Goal: Task Accomplishment & Management: Manage account settings

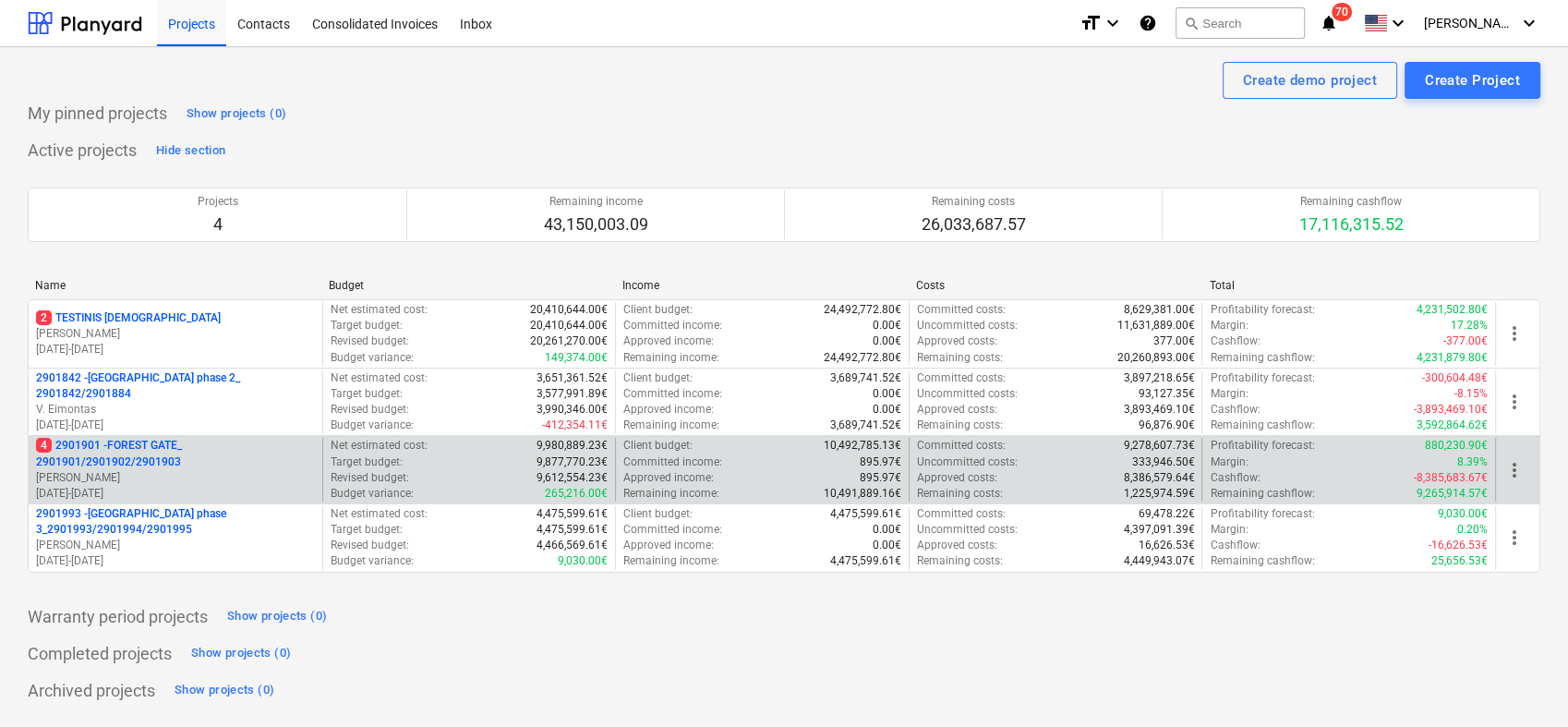
click at [300, 466] on p "4 2901901 - FOREST GATE_ 2901901/2901902/2901903" at bounding box center [175, 453] width 279 height 32
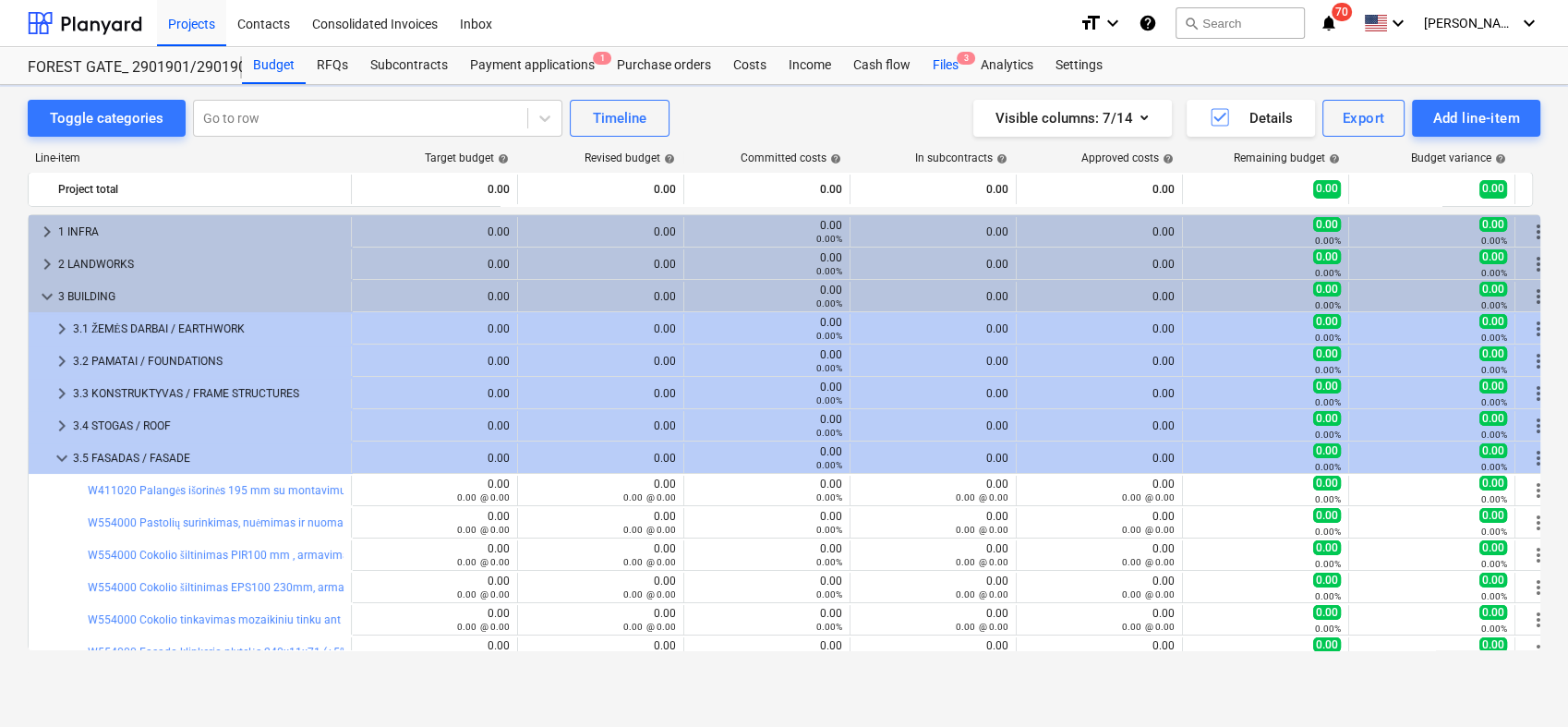
click at [946, 64] on div "Files 3" at bounding box center [945, 65] width 48 height 36
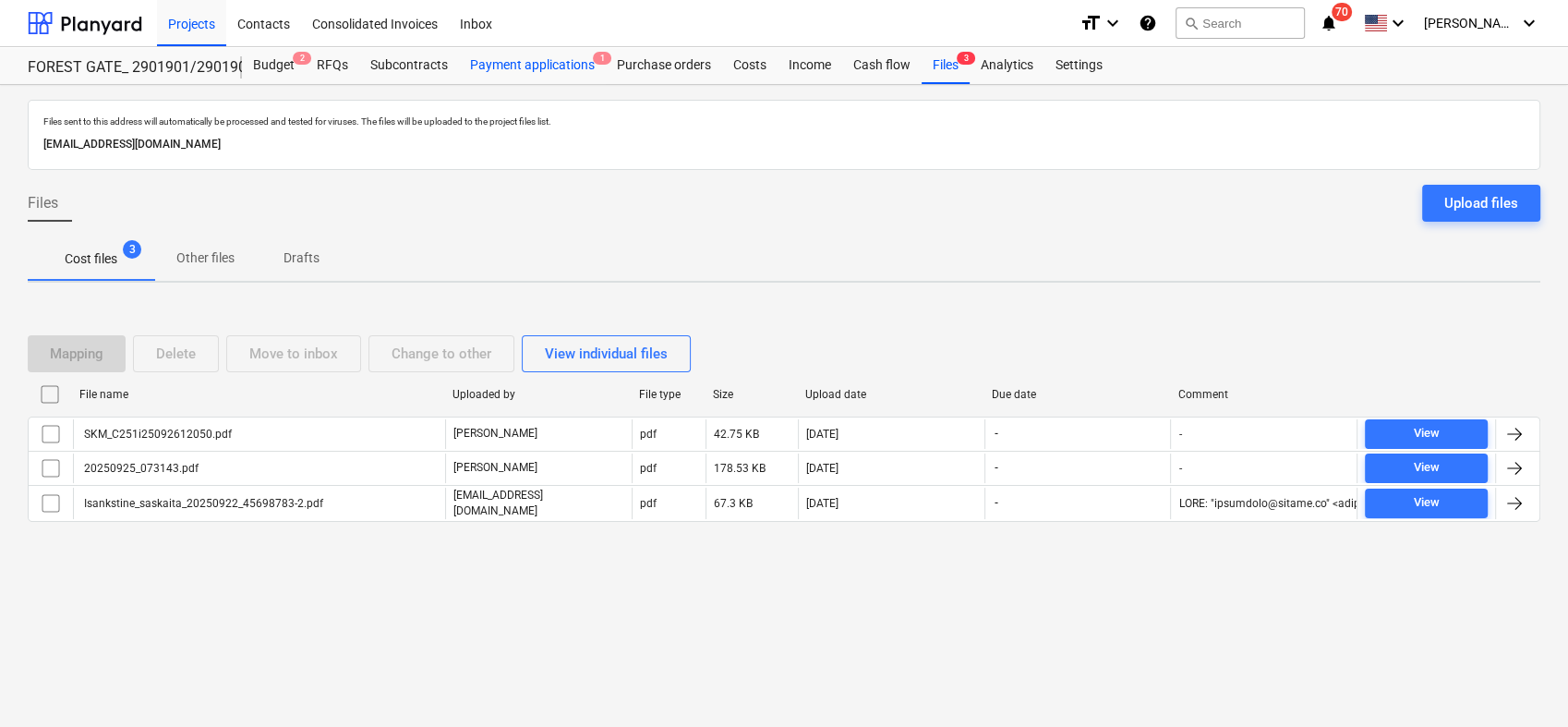
click at [507, 68] on div "Payment applications 1" at bounding box center [532, 65] width 147 height 36
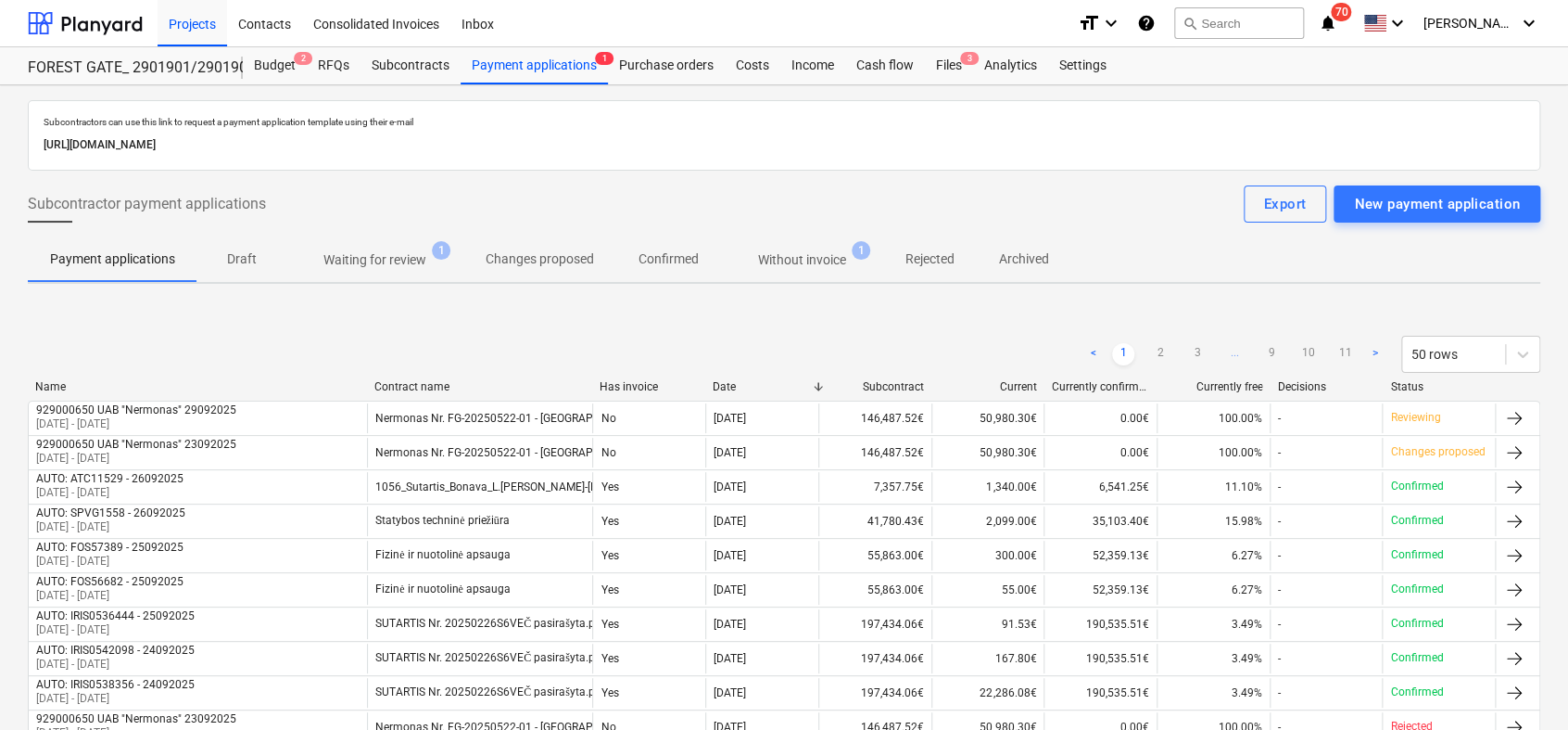
click at [385, 260] on p "Waiting for review" at bounding box center [375, 260] width 103 height 19
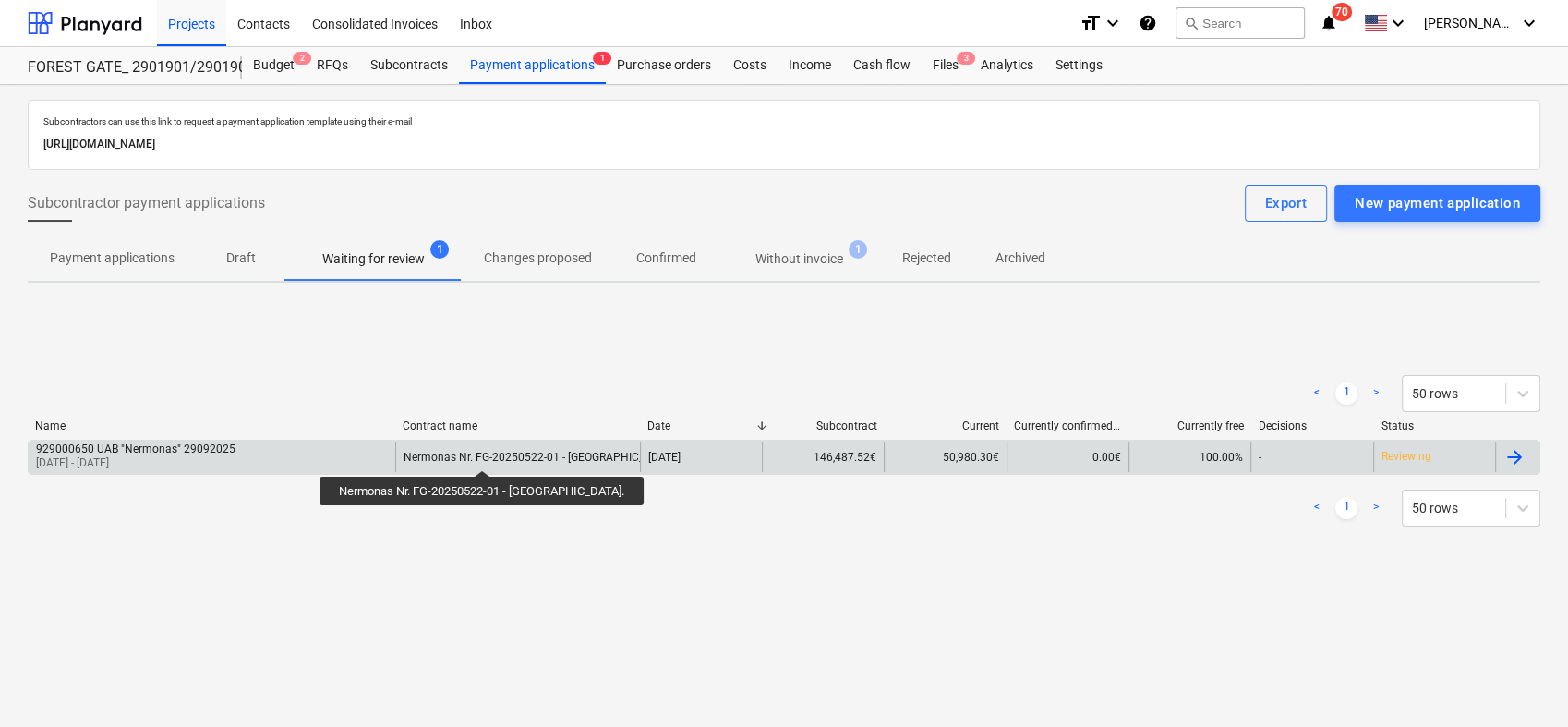
click at [449, 453] on div "Nermonas Nr. FG-20250522-01 - [GEOGRAPHIC_DATA]." at bounding box center [540, 456] width 274 height 12
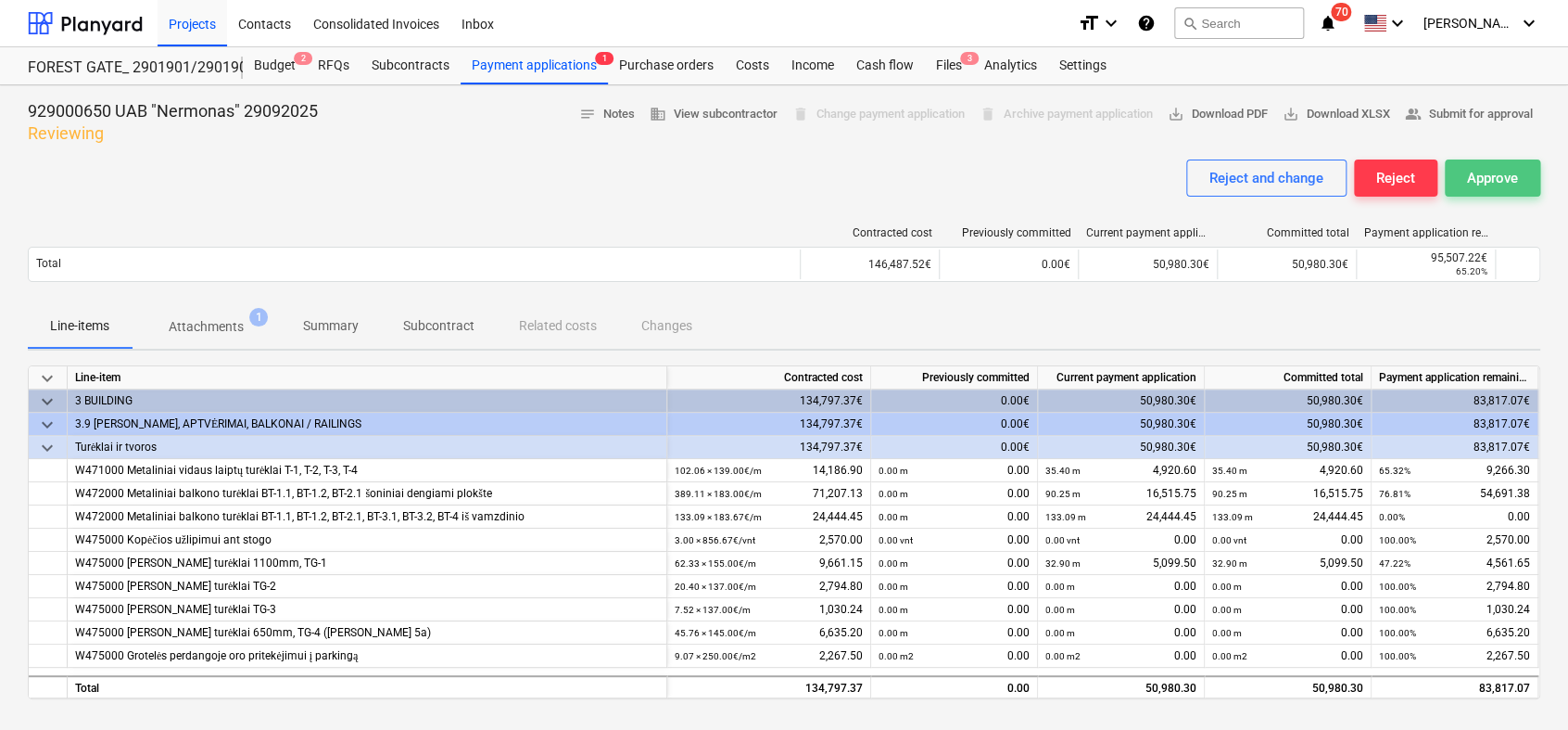
click at [1499, 179] on div "Approve" at bounding box center [1492, 177] width 51 height 24
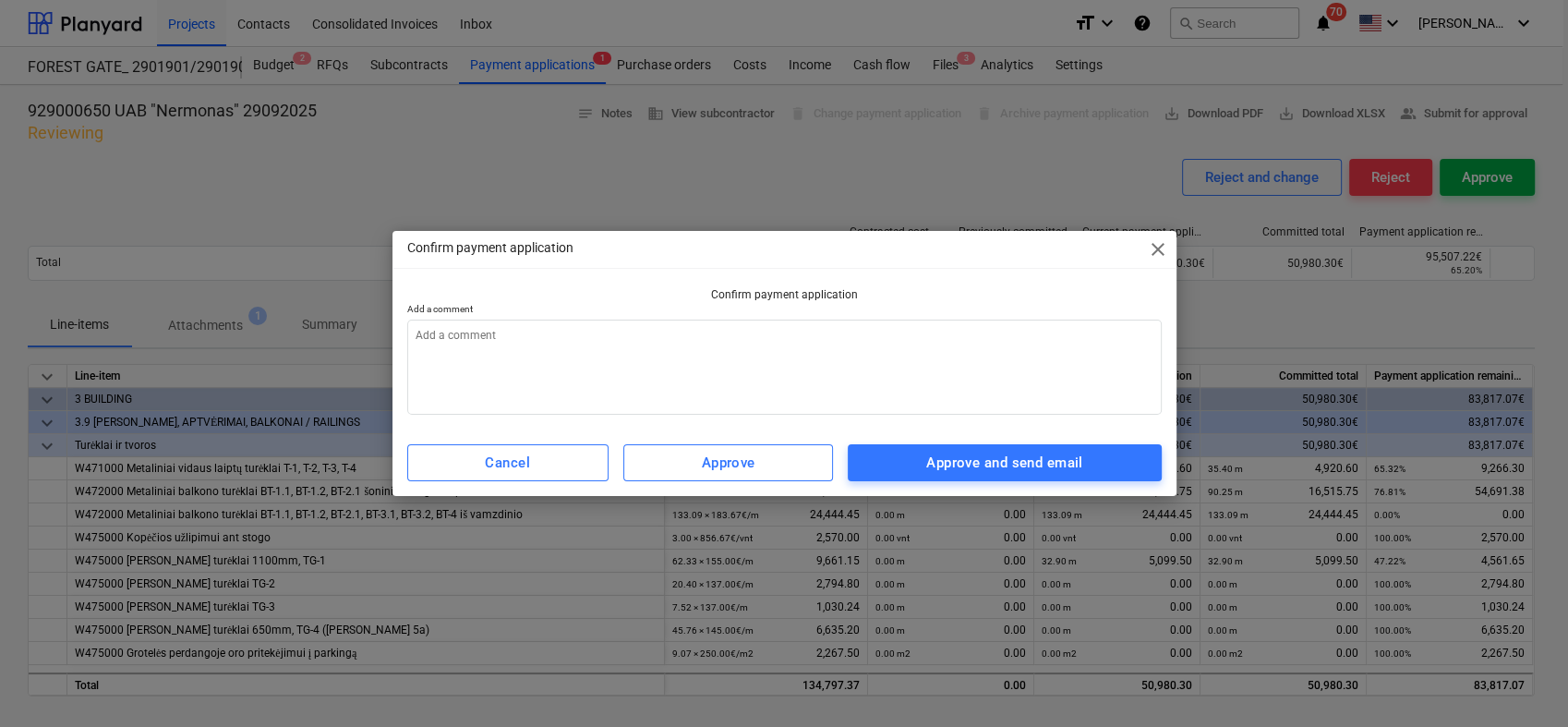
type textarea "x"
click at [829, 346] on textarea at bounding box center [784, 367] width 754 height 95
type textarea "0"
type textarea "x"
type textarea "09"
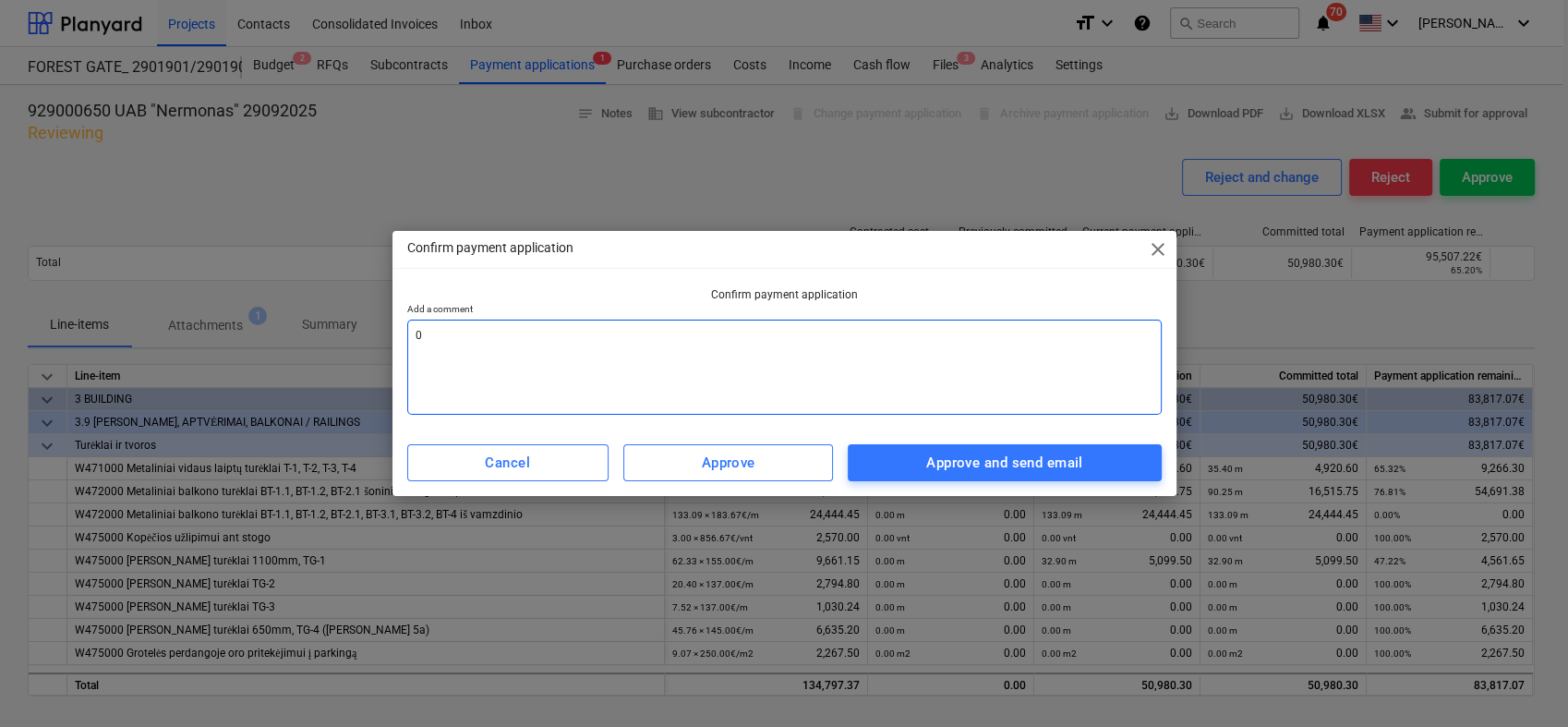
type textarea "x"
type textarea "09"
type textarea "x"
type textarea "09 m"
type textarea "x"
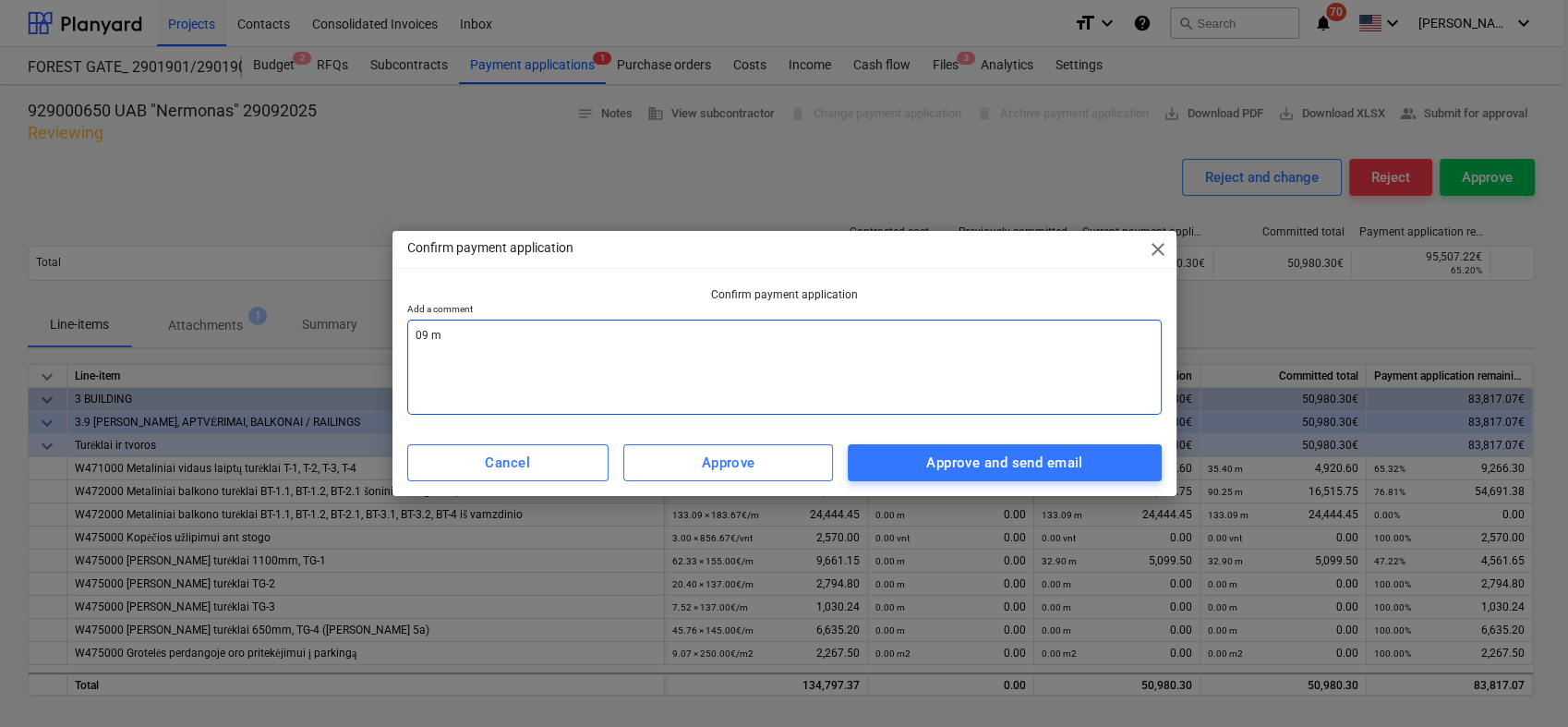
type textarea "09 mė"
type textarea "x"
type textarea "09 mėn"
type textarea "x"
type textarea "09 mėn"
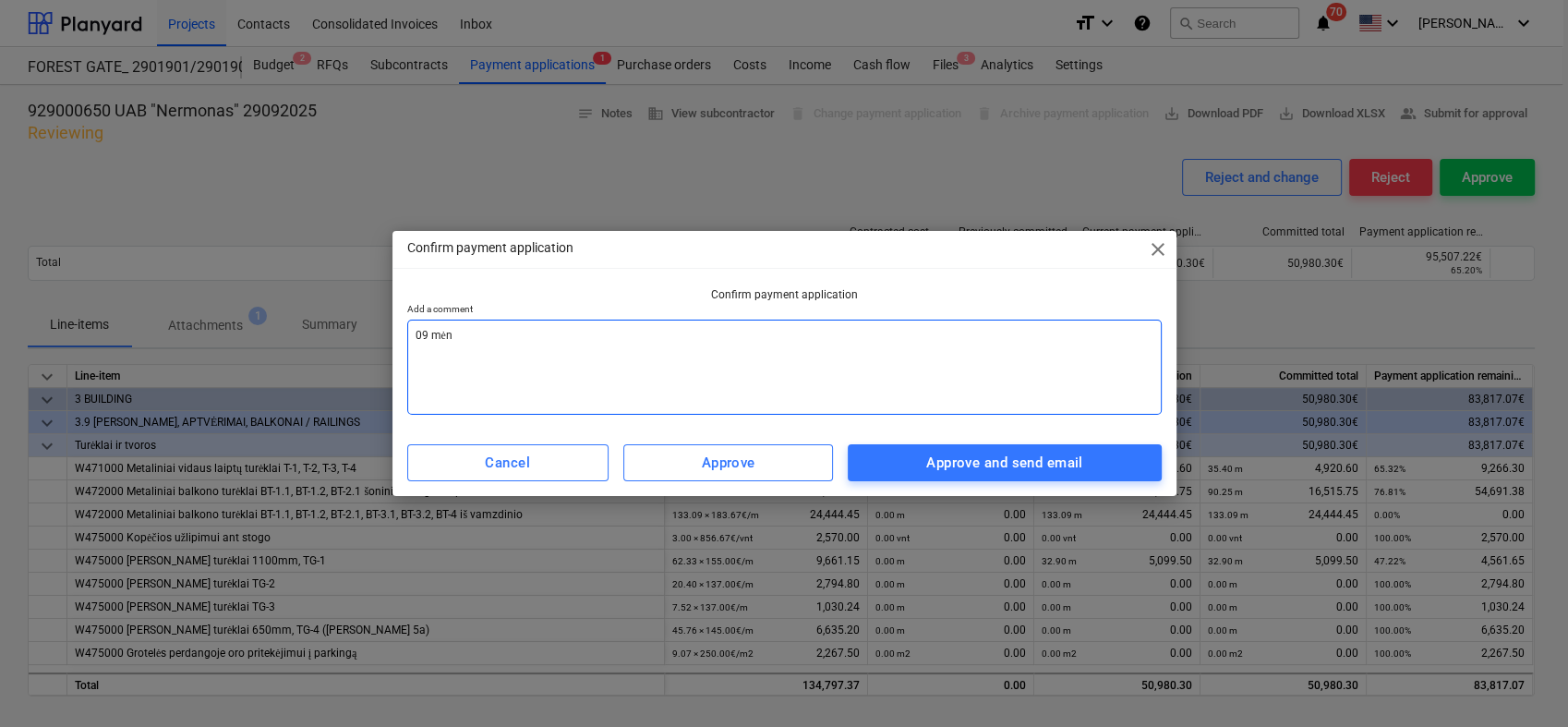
type textarea "x"
type textarea "09 mėn a"
type textarea "x"
type textarea "09 mėn ak"
type textarea "x"
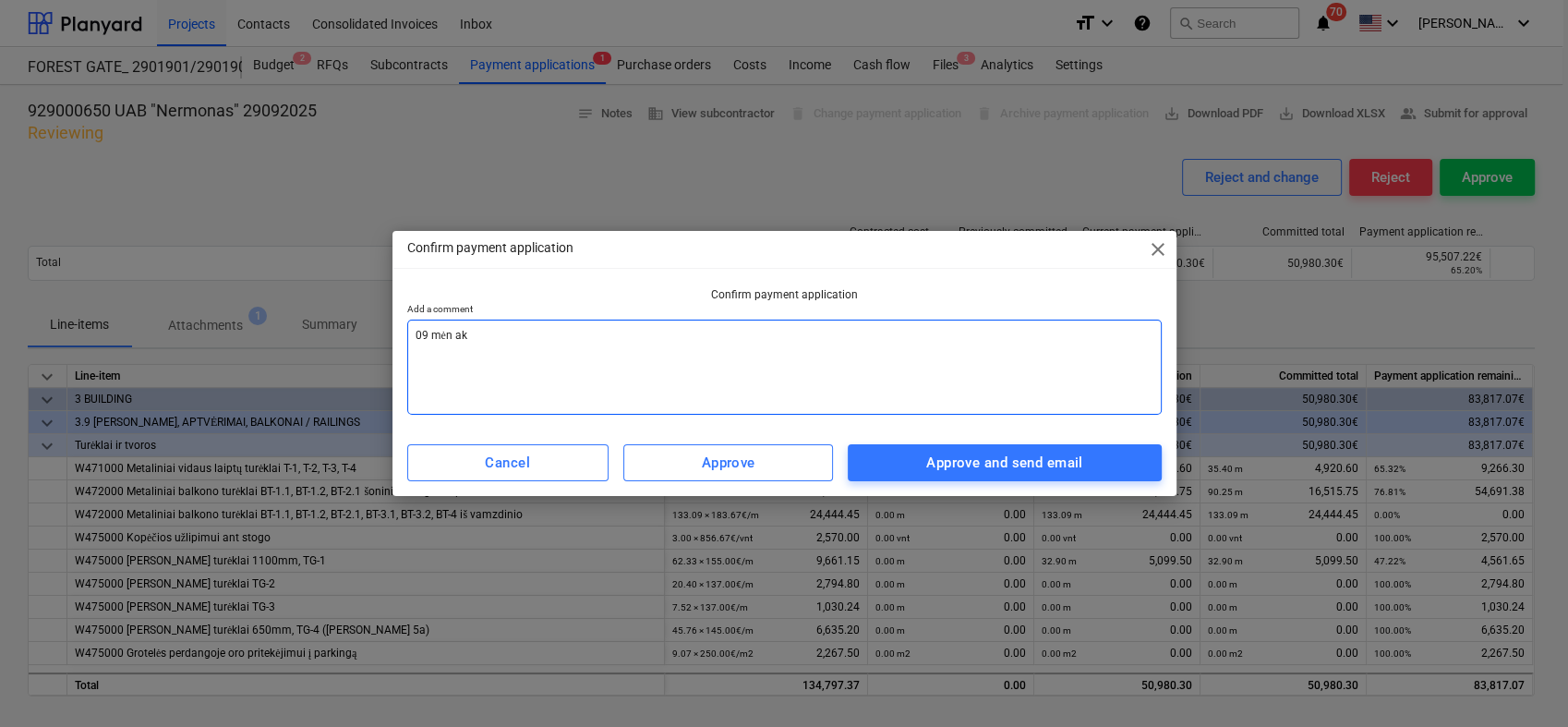
type textarea "09 mėn akt"
type textarea "x"
type textarea "09 mėn akta"
type textarea "x"
type textarea "09 mėn aktas"
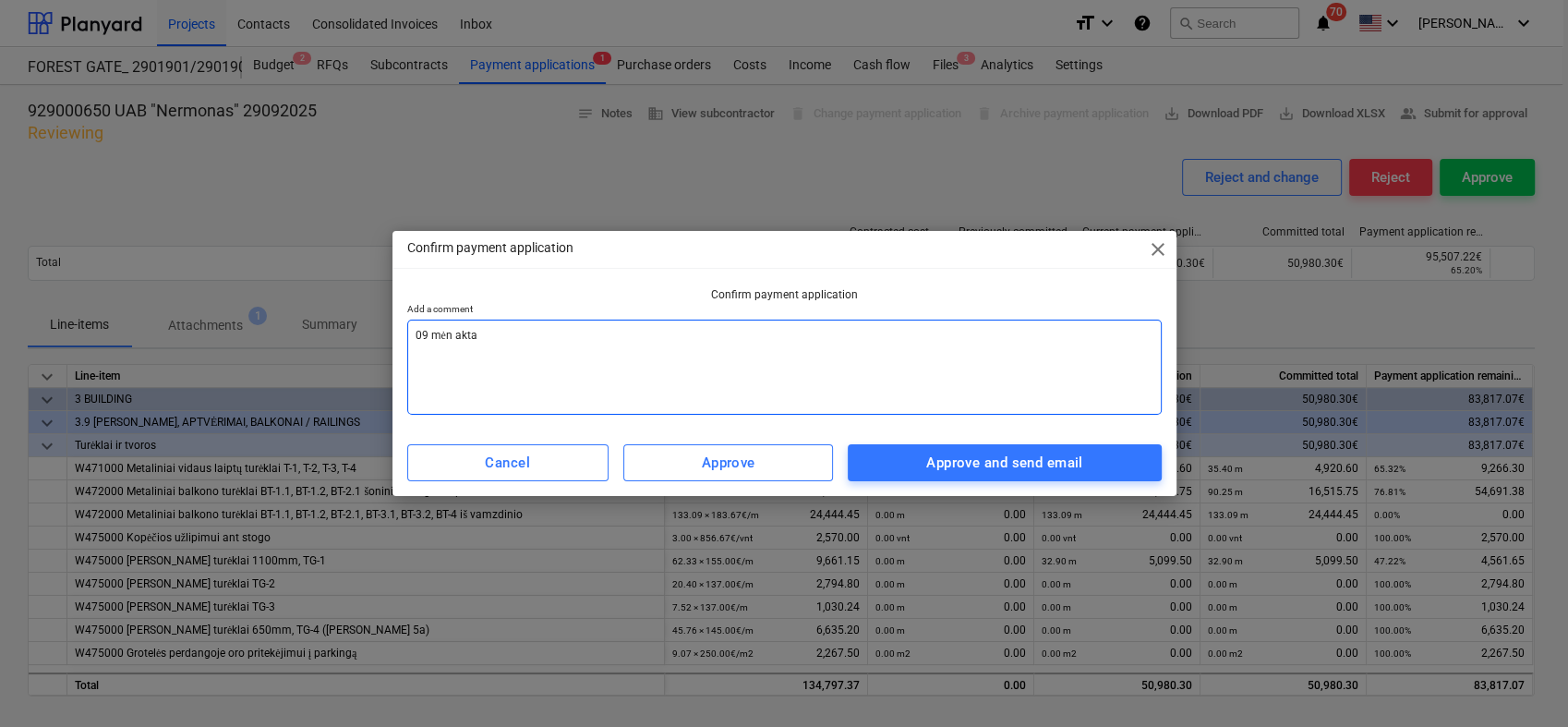
type textarea "x"
type textarea "09 mėn aktas"
type textarea "x"
type textarea "09 mėn aktas s"
type textarea "x"
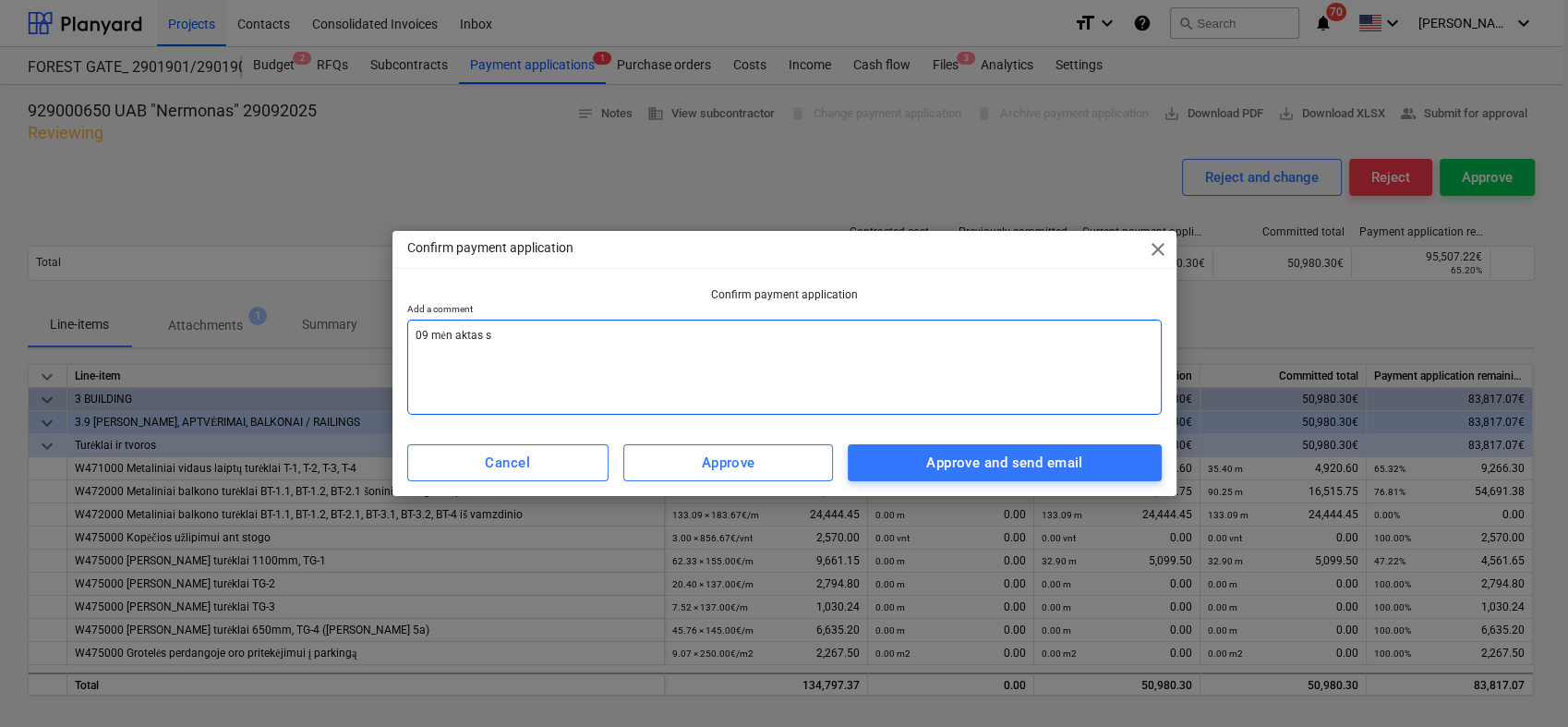
type textarea "09 mėn aktas su"
type textarea "x"
type textarea "09 mėn aktas sud"
type textarea "x"
type textarea "09 mėn aktas sude"
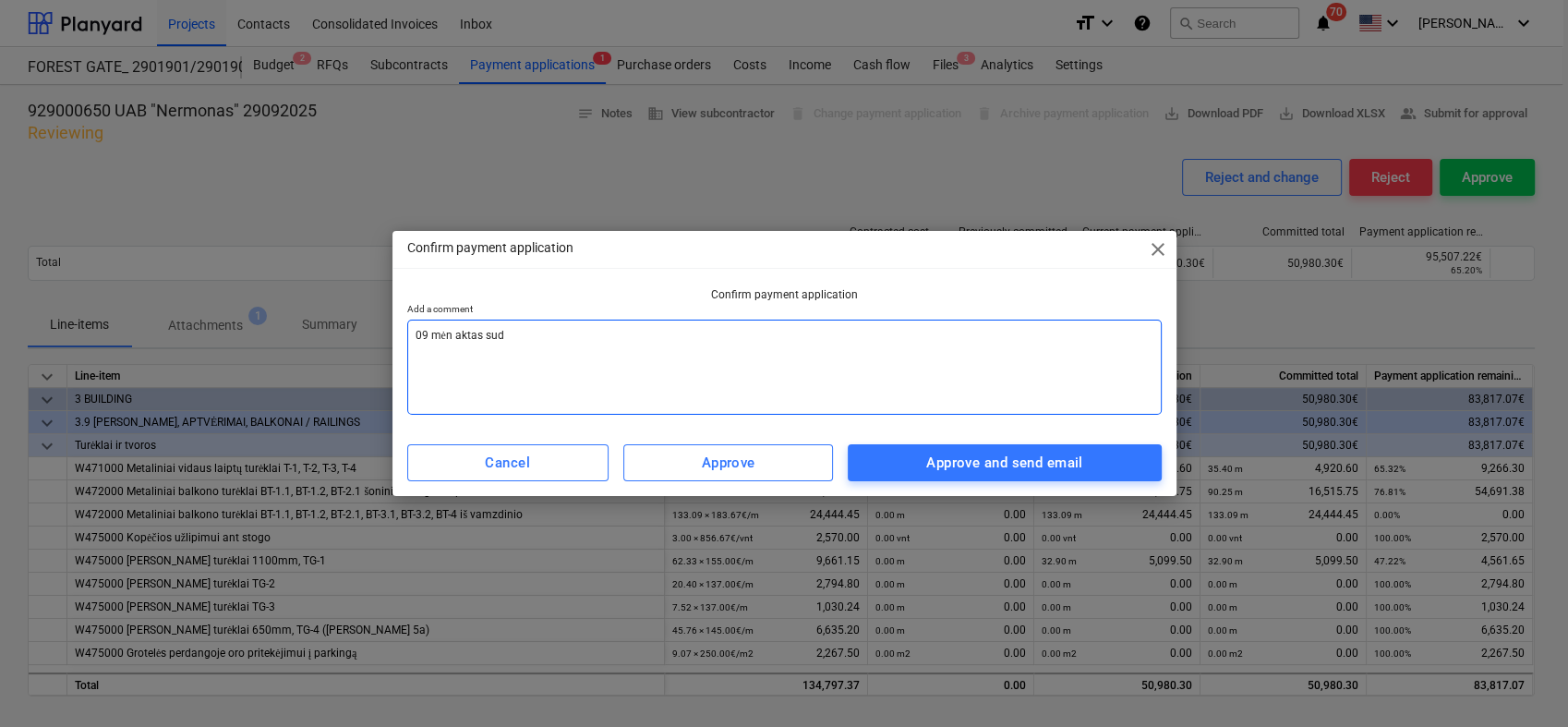
type textarea "x"
type textarea "09 mėn aktas suder"
type textarea "x"
type textarea "09 mėn aktas suderi"
type textarea "x"
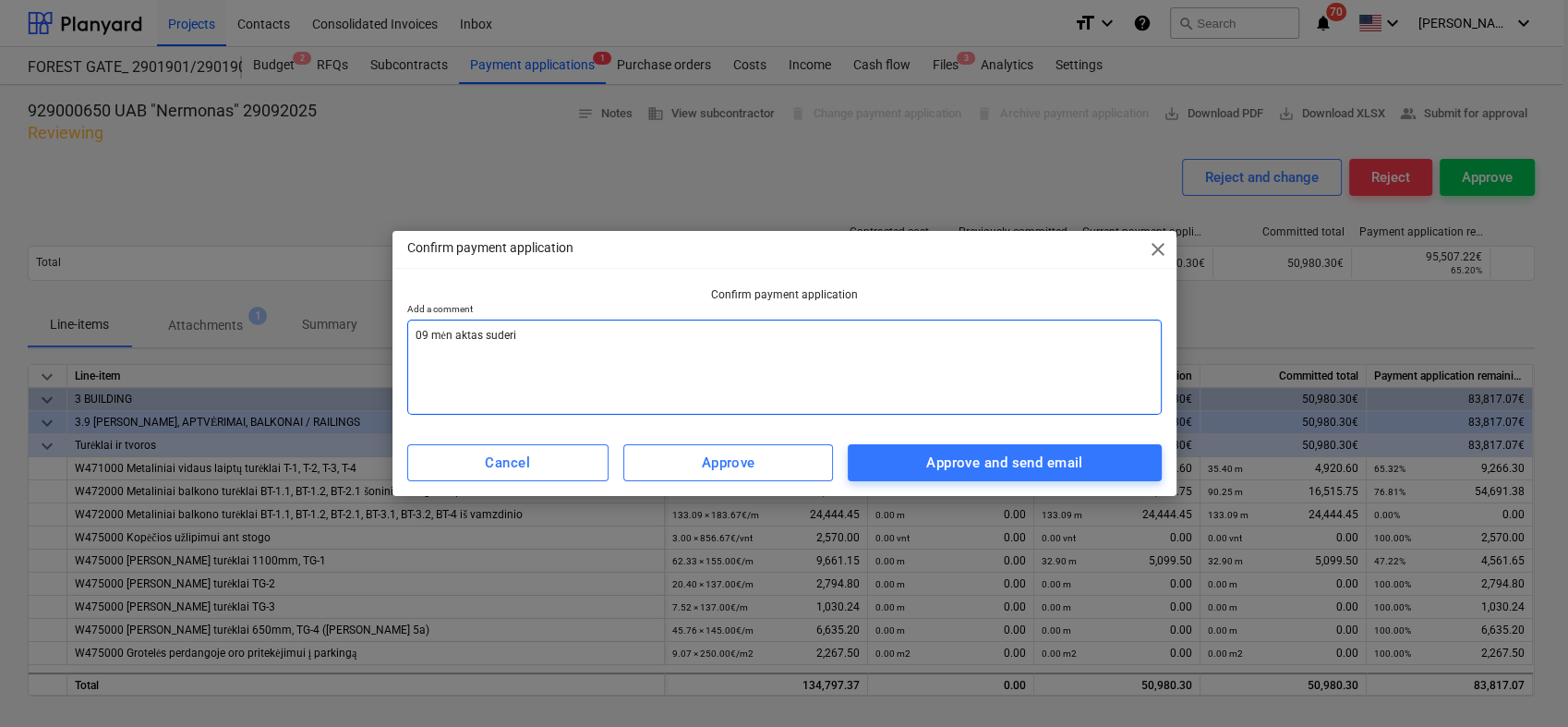
type textarea "09 mėn aktas suderin"
type textarea "x"
type textarea "09 mėn aktas suderint"
type textarea "x"
type textarea "09 mėn aktas suderinta"
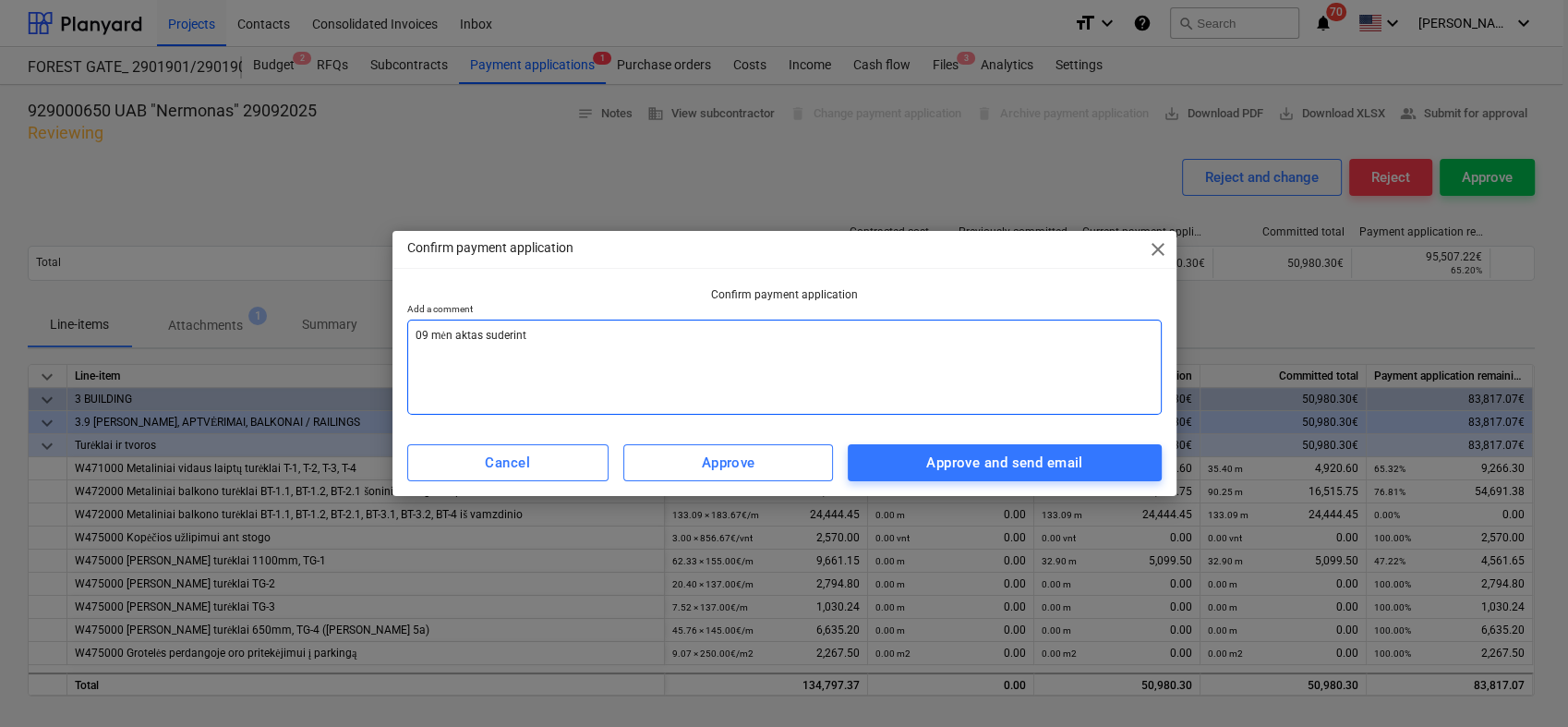
type textarea "x"
type textarea "09 mėn aktas suderintas"
type textarea "x"
type textarea "09 mėn aktas suderintas"
type textarea "x"
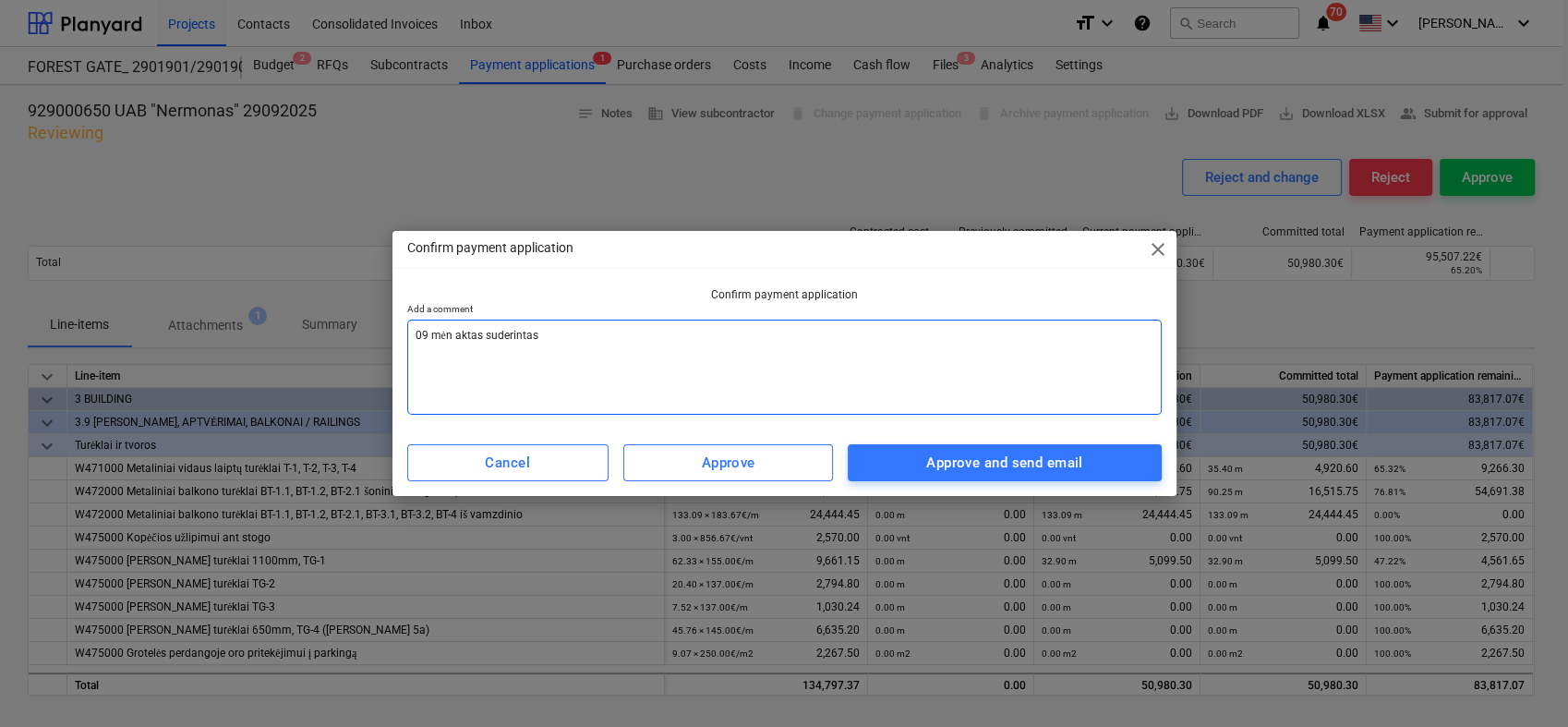
type textarea "09 mėn aktas suderintas"
type textarea "x"
type textarea "09 mėn aktas suderintas,"
type textarea "x"
type textarea "09 mėn aktas suderintas,"
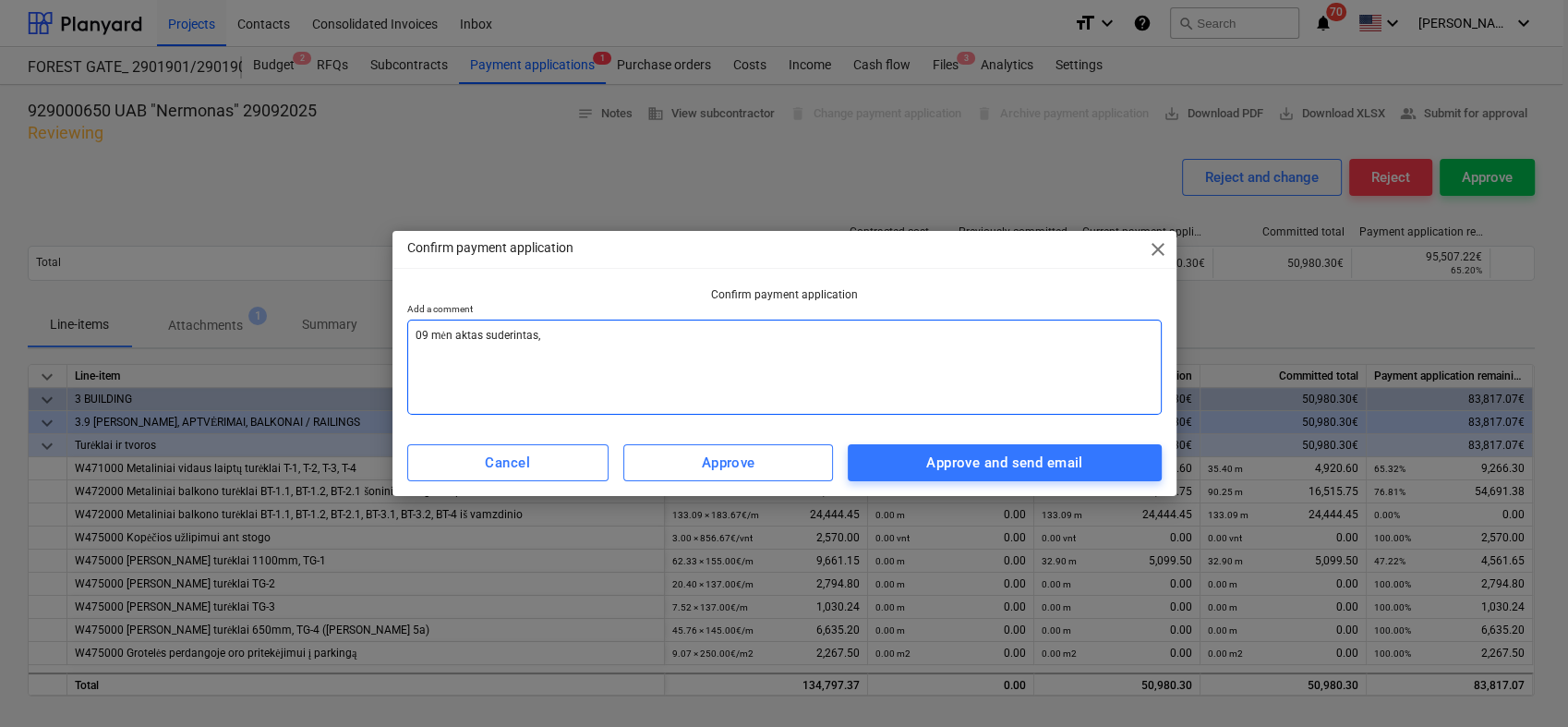
type textarea "x"
type textarea "09 mėn aktas suderintas, p"
type textarea "x"
type textarea "09 mėn aktas suderintas, [GEOGRAPHIC_DATA]"
type textarea "x"
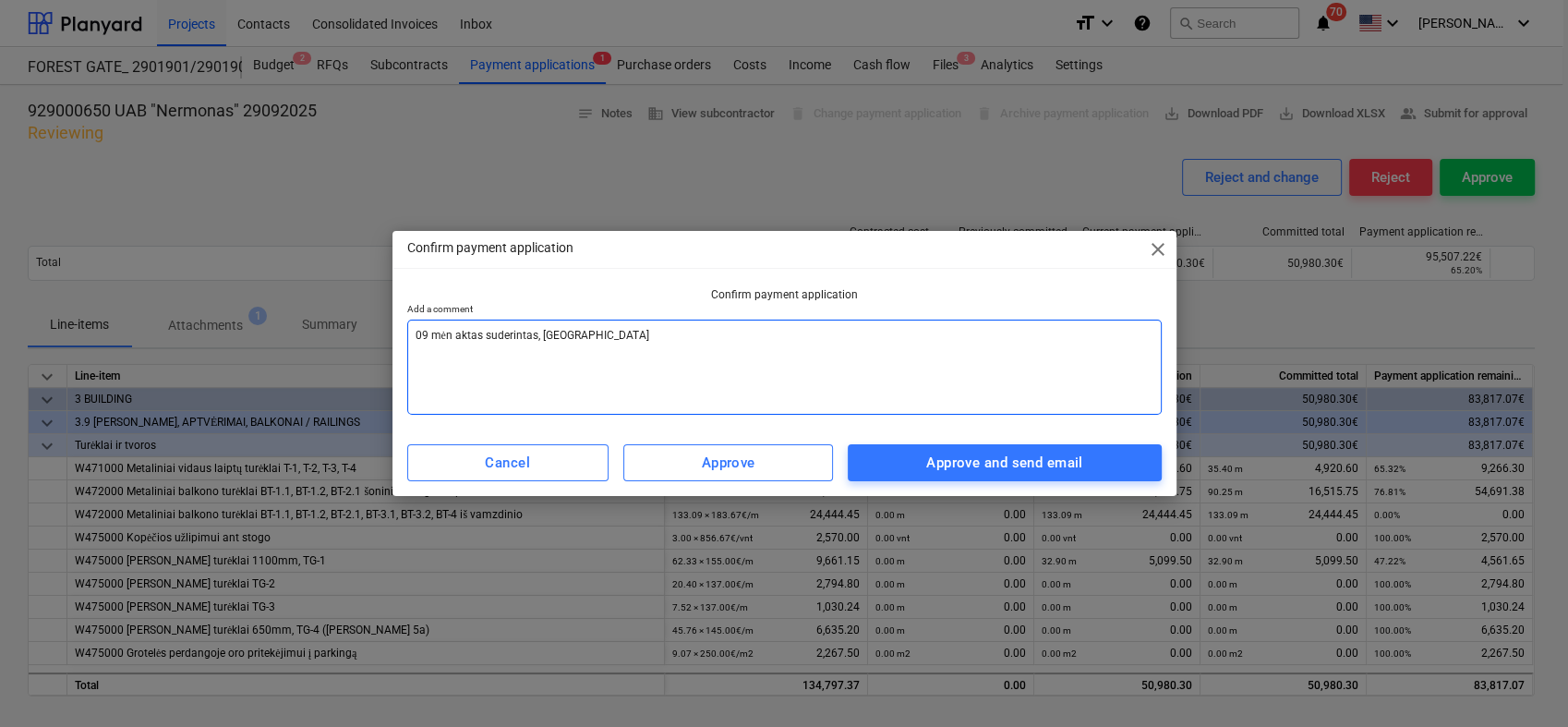
type textarea "09 mėn aktas suderintas, pat"
type textarea "x"
type textarea "09 mėn aktas suderintas, pate"
type textarea "x"
type textarea "09 mėn aktas suderintas, patek"
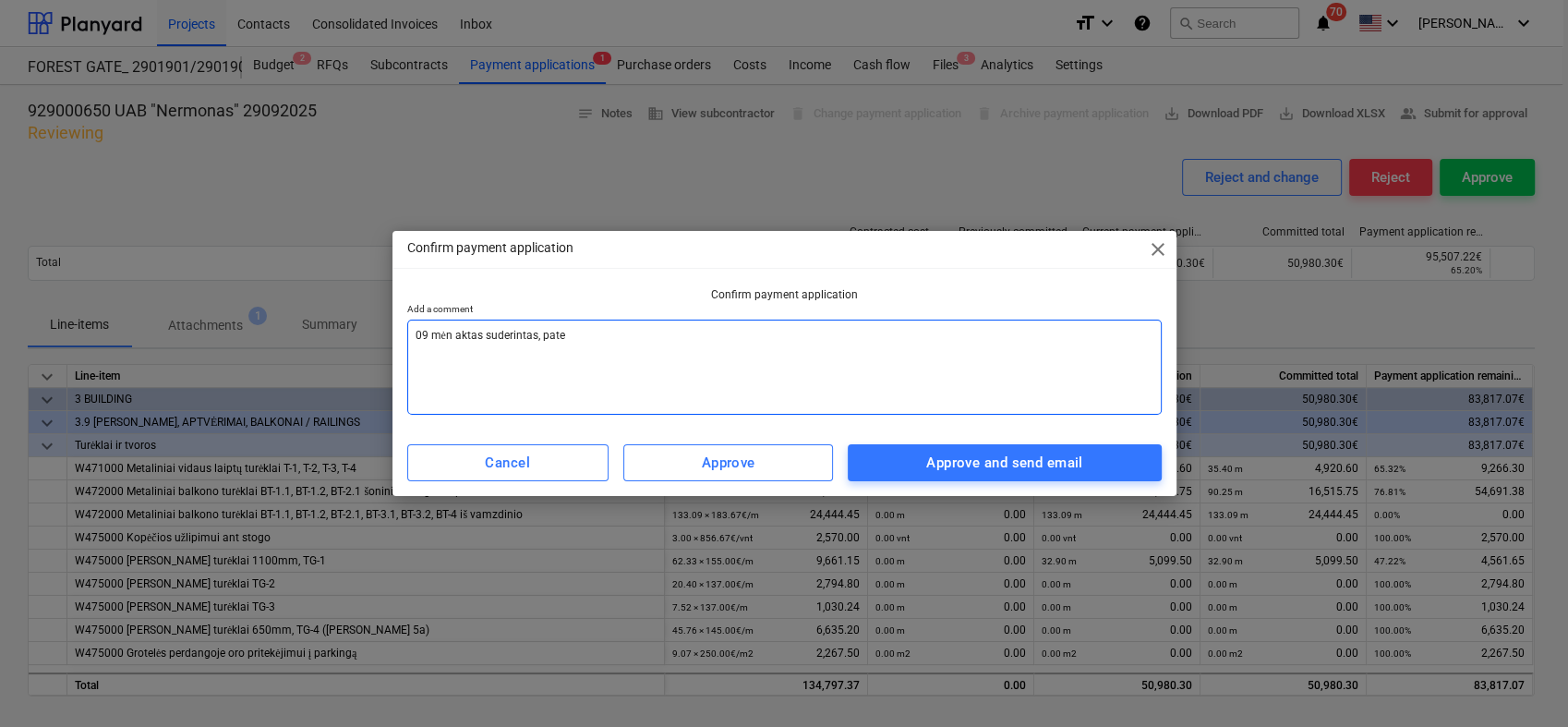
type textarea "x"
type textarea "09 mėn aktas suderintas, pate"
type textarea "x"
type textarea "09 mėn aktas suderintas, patei"
type textarea "x"
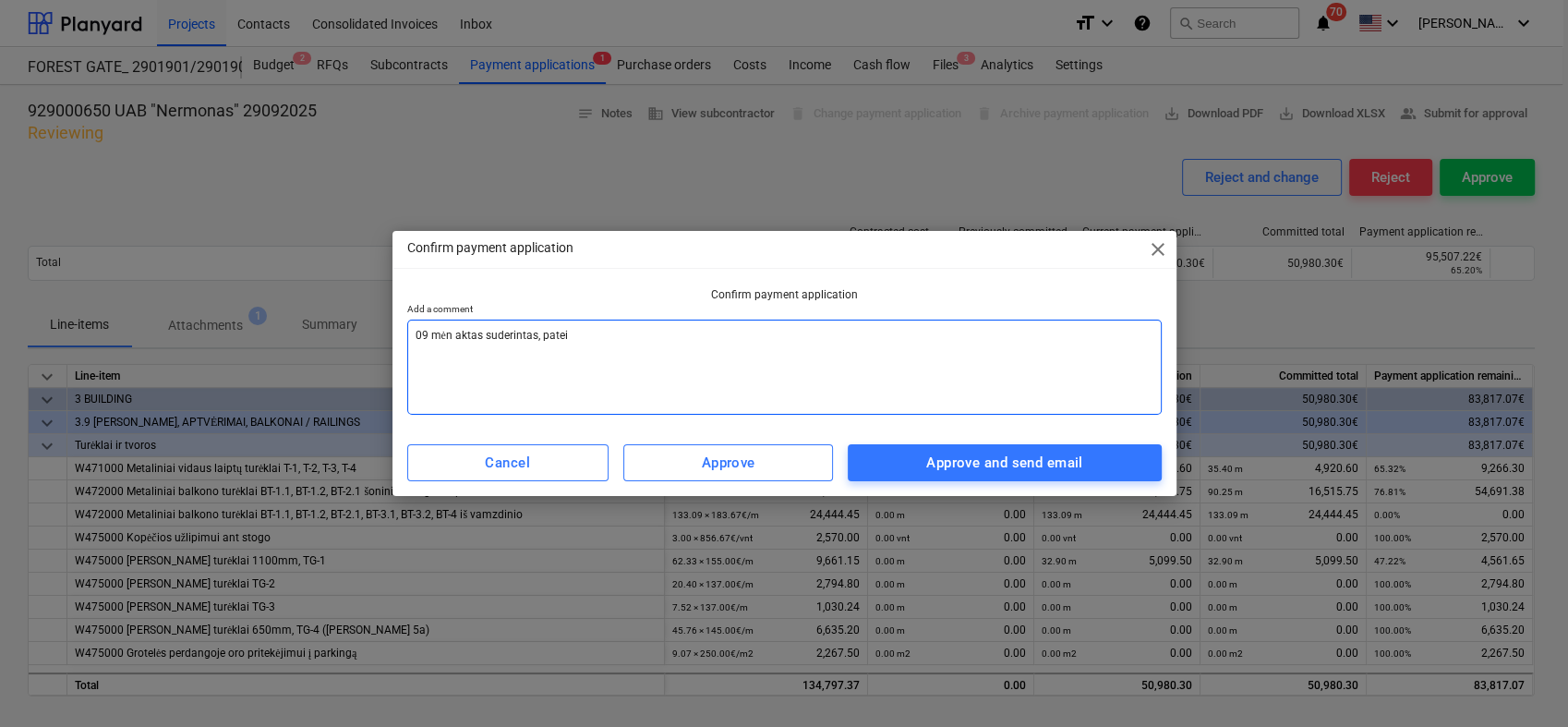
type textarea "09 mėn aktas suderintas, [GEOGRAPHIC_DATA]"
type textarea "x"
type textarea "09 mėn aktas suderintas, pateiki"
type textarea "x"
type textarea "09 mėn aktas suderintas, pateikit"
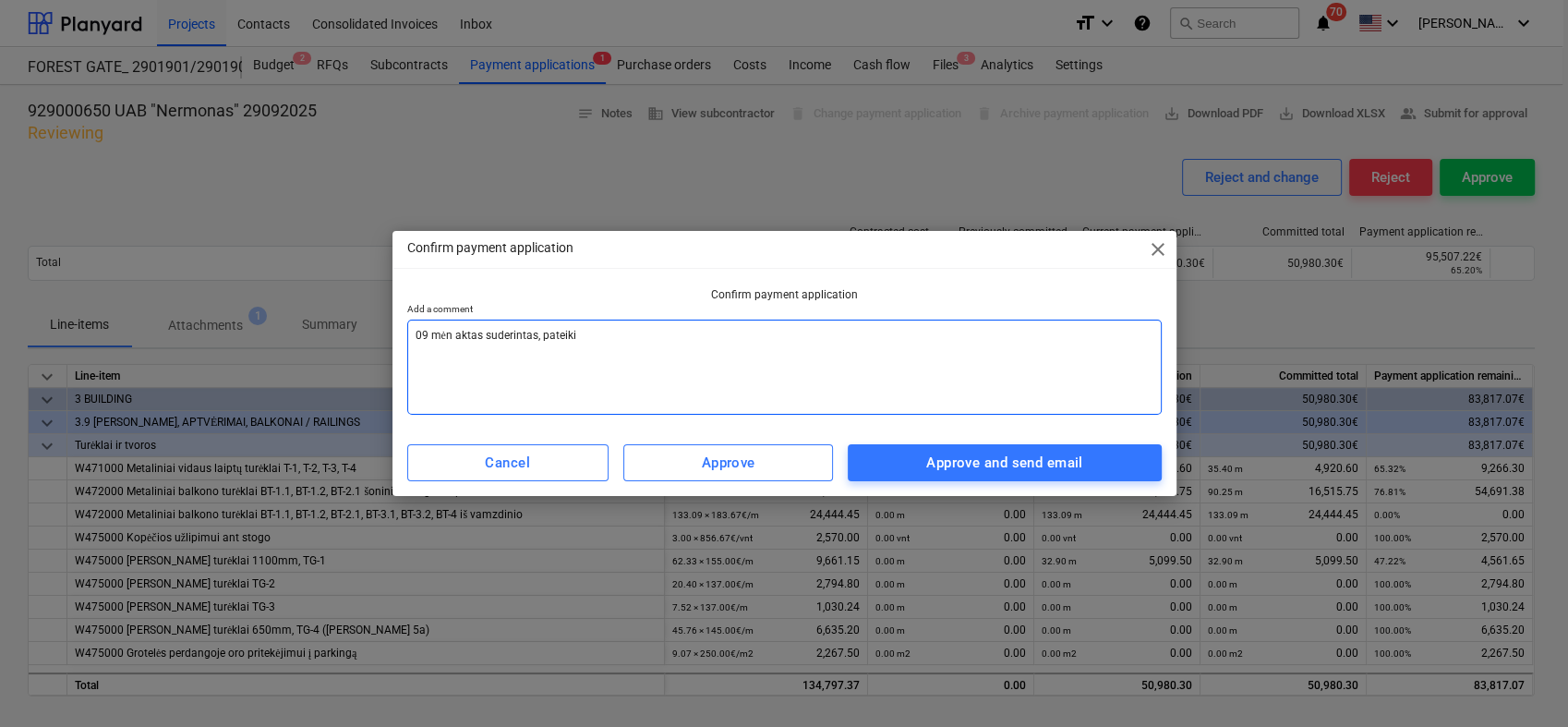
type textarea "x"
type textarea "09 mėn aktas suderintas, pateikite"
type textarea "x"
type textarea "09 mėn aktas suderintas, pateikite"
type textarea "x"
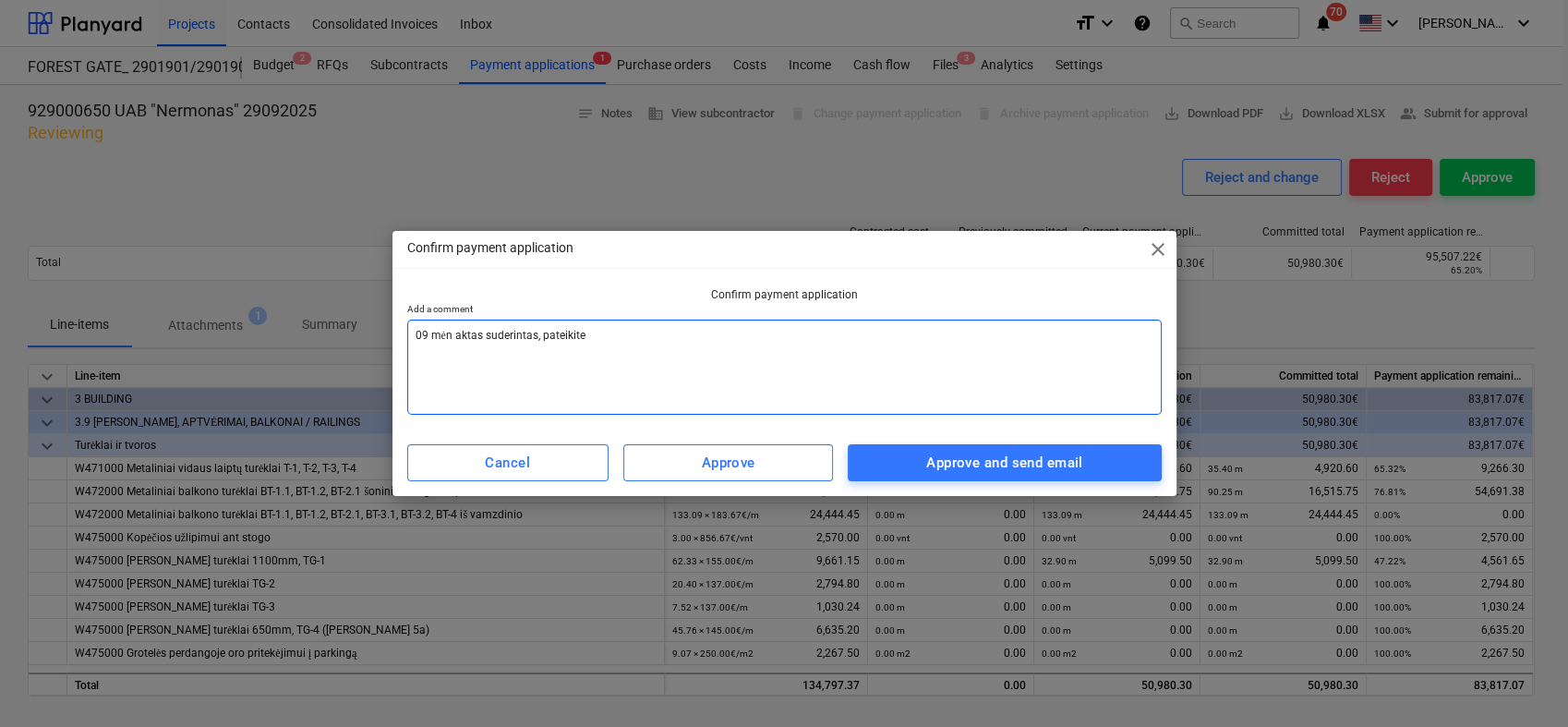
type textarea "09 mėn aktas suderintas, pateikite s"
type textarea "x"
type textarea "09 mėn aktas suderintas, pateikite są"
type textarea "x"
type textarea "09 mėn aktas suderintas, pateikite sąs"
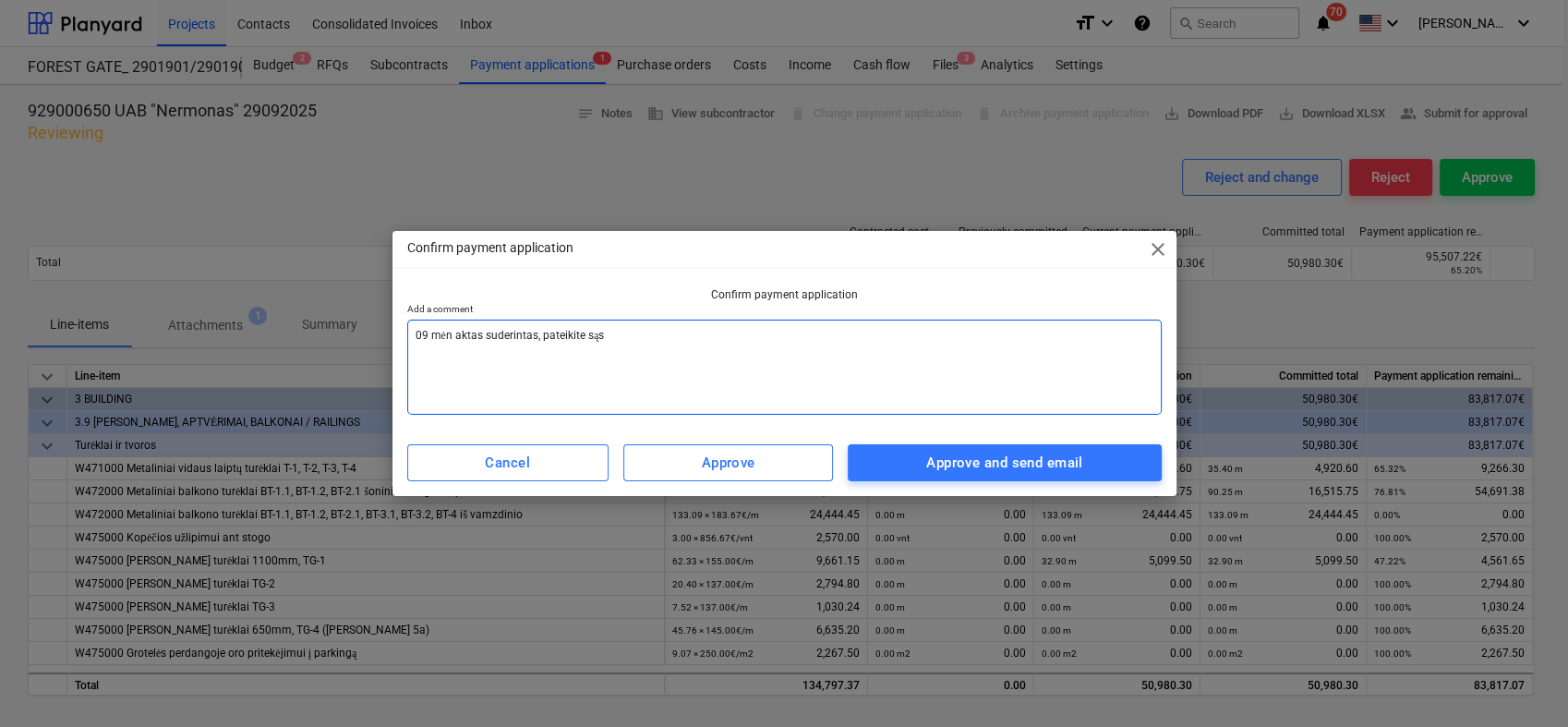
type textarea "x"
type textarea "09 mėn aktas suderintas, pateikite sąsk"
type textarea "x"
type textarea "09 mėn aktas suderintas, pateikite sąska"
type textarea "x"
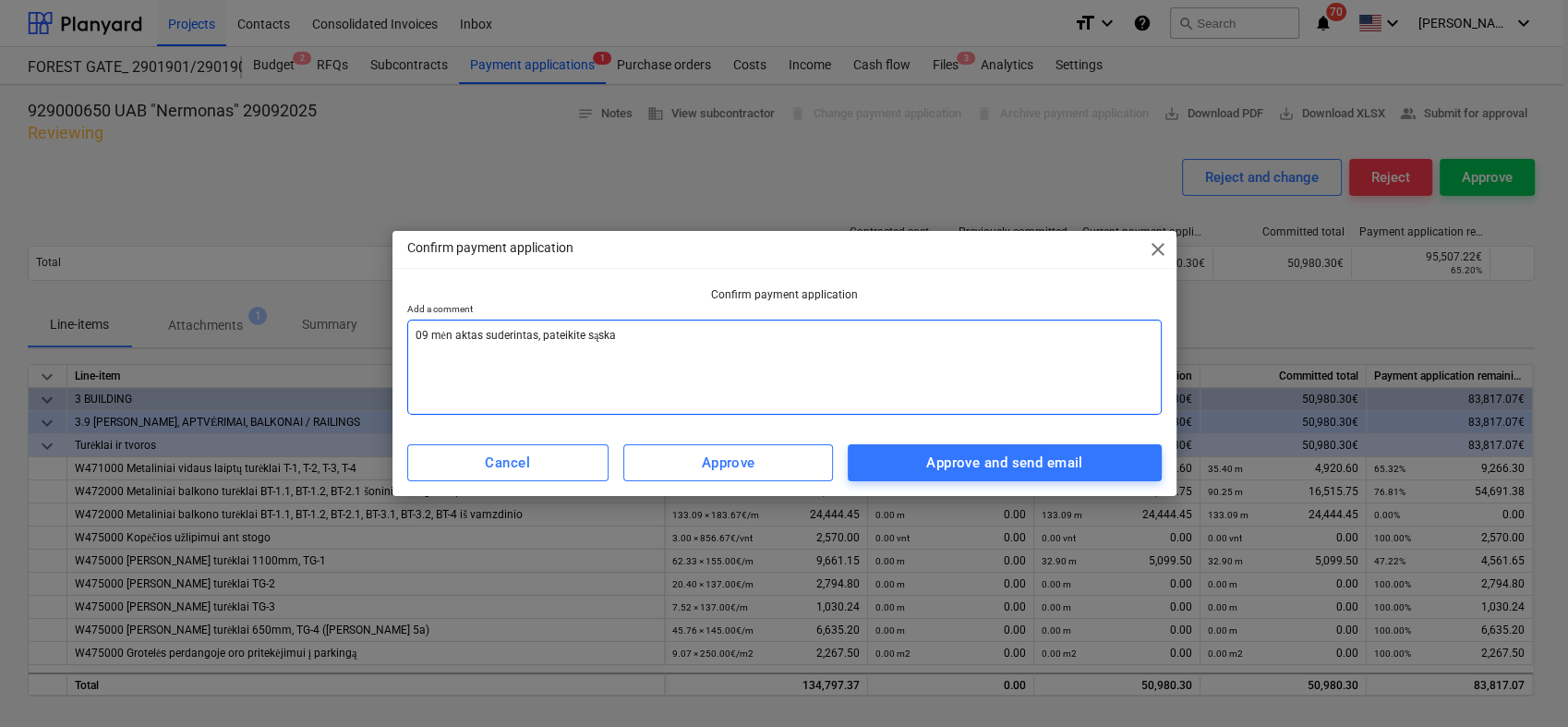
type textarea "09 mėn aktas suderintas, pateikite sąskai"
type textarea "x"
type textarea "09 mėn aktas suderintas, pateikite sąskait"
type textarea "x"
type textarea "09 mėn aktas suderintas, pateikite sąskaitą"
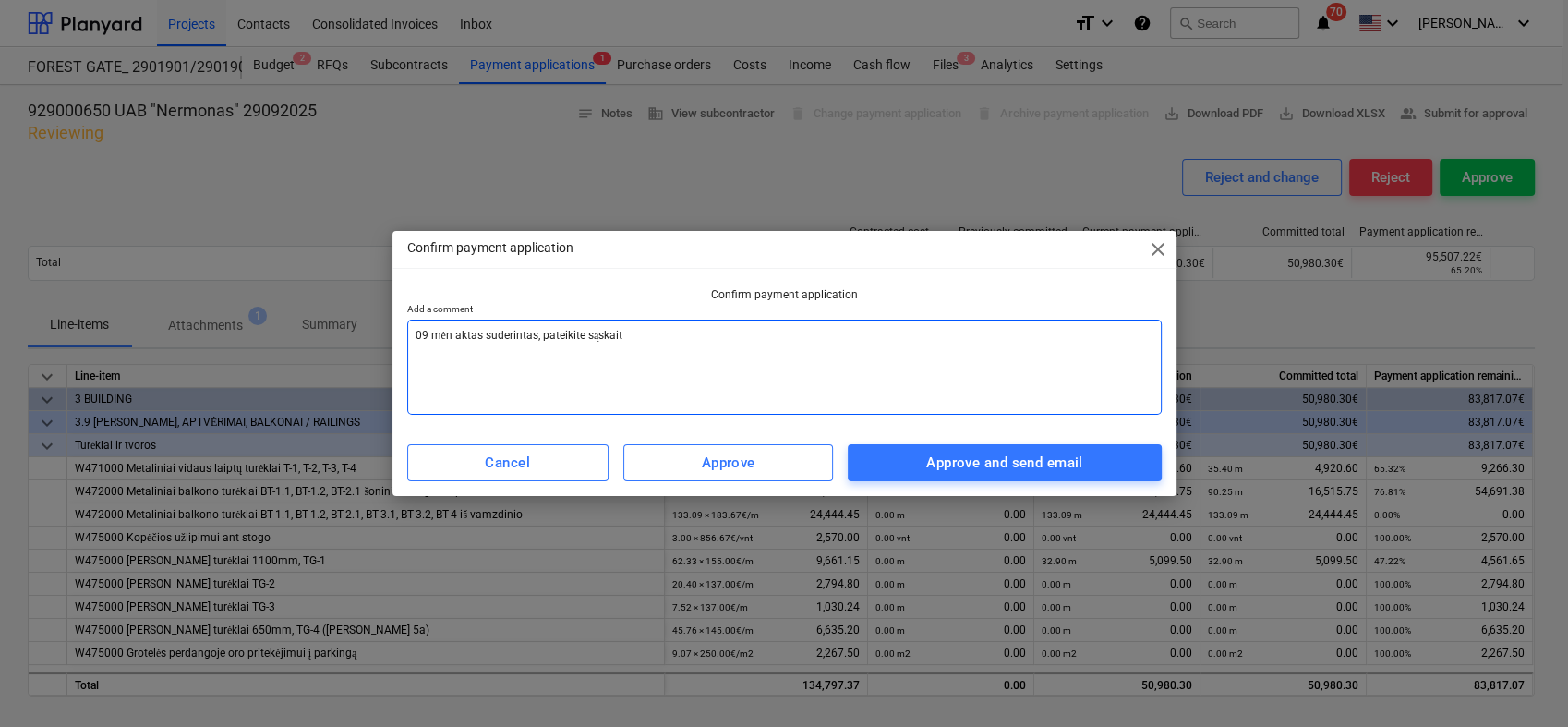
type textarea "x"
type textarea "09 mėn aktas suderintas, pateikite sąskaitą."
type textarea "x"
type textarea "09 mėn aktas suderintas, pateikite sąskaitą."
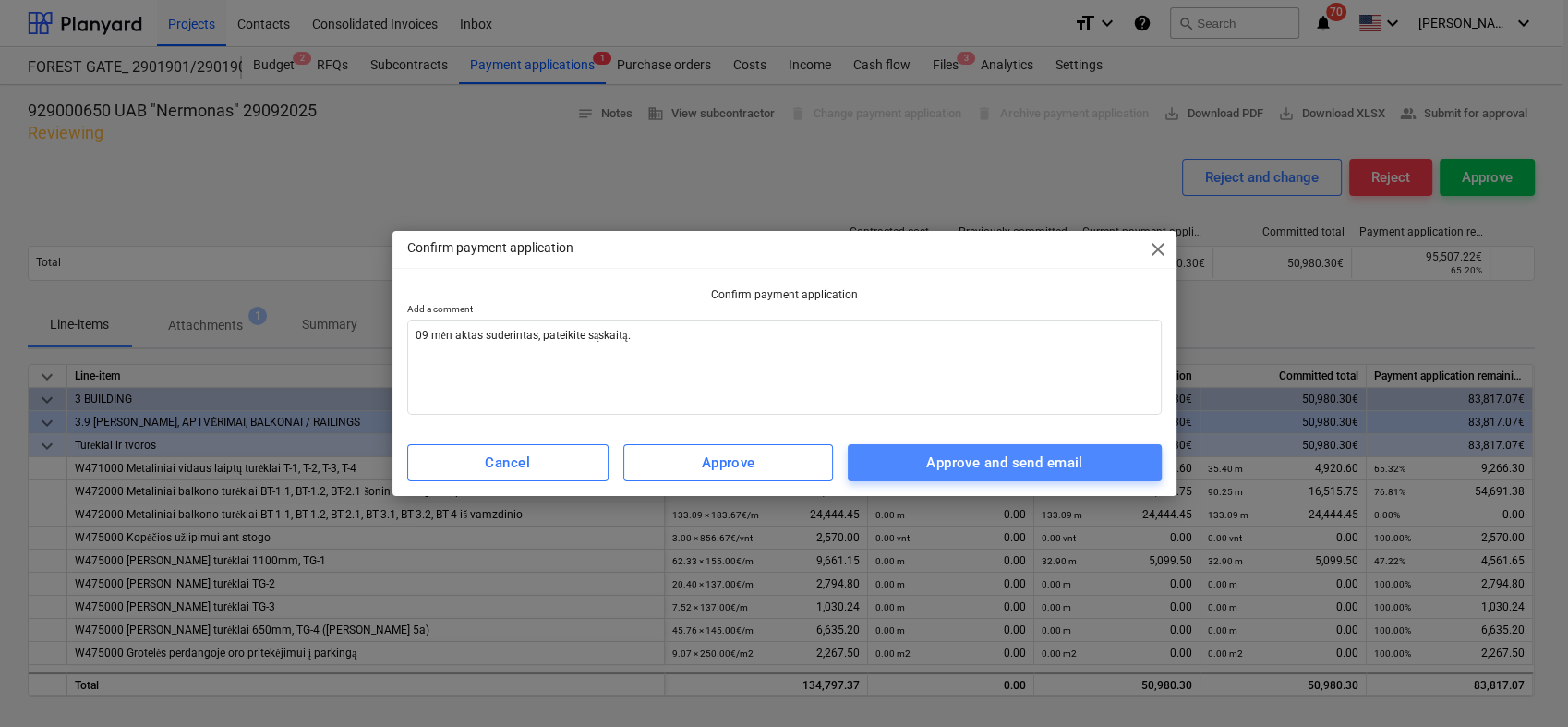
click at [988, 461] on div "Approve and send email" at bounding box center [1004, 462] width 156 height 24
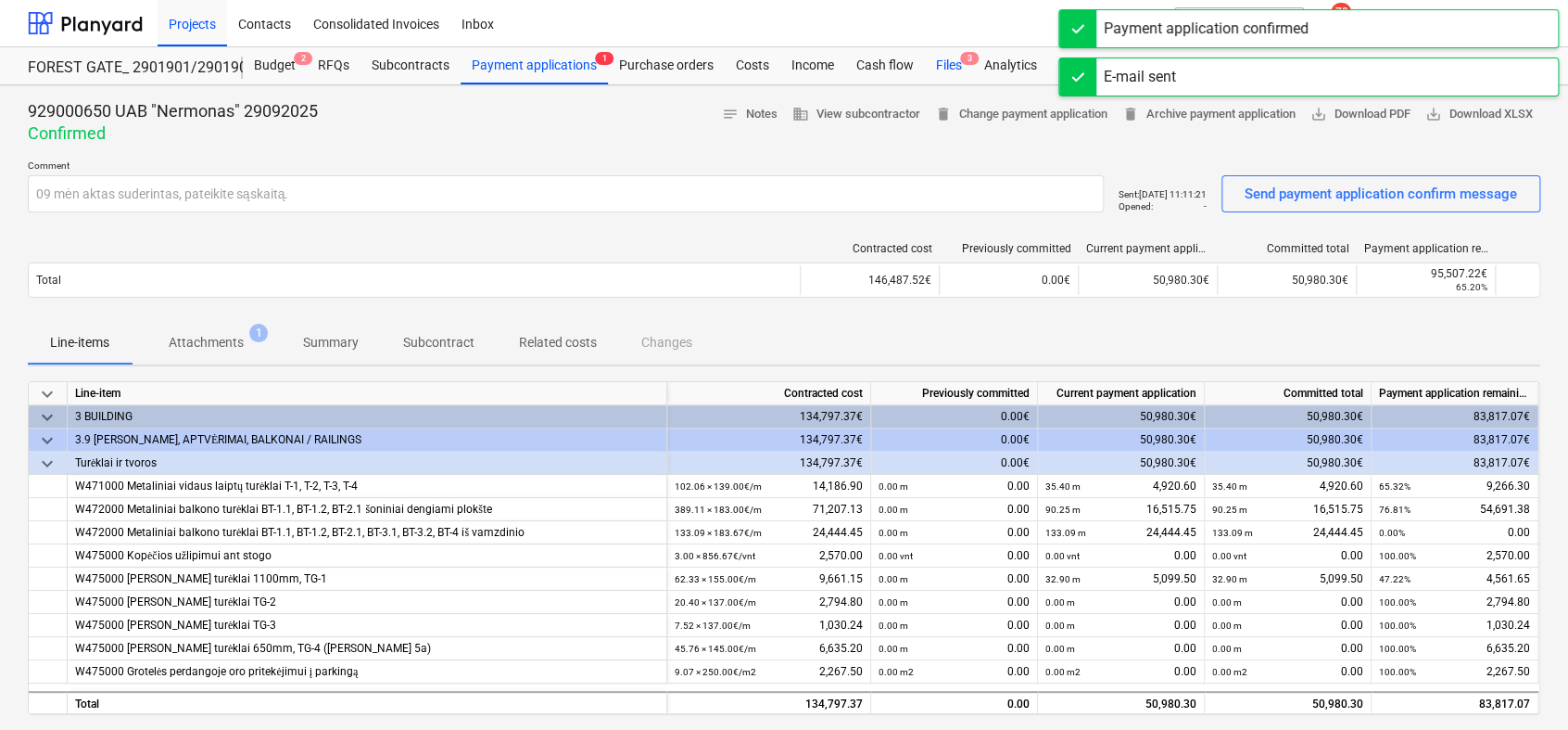
click at [955, 63] on div "Files 3" at bounding box center [948, 66] width 48 height 37
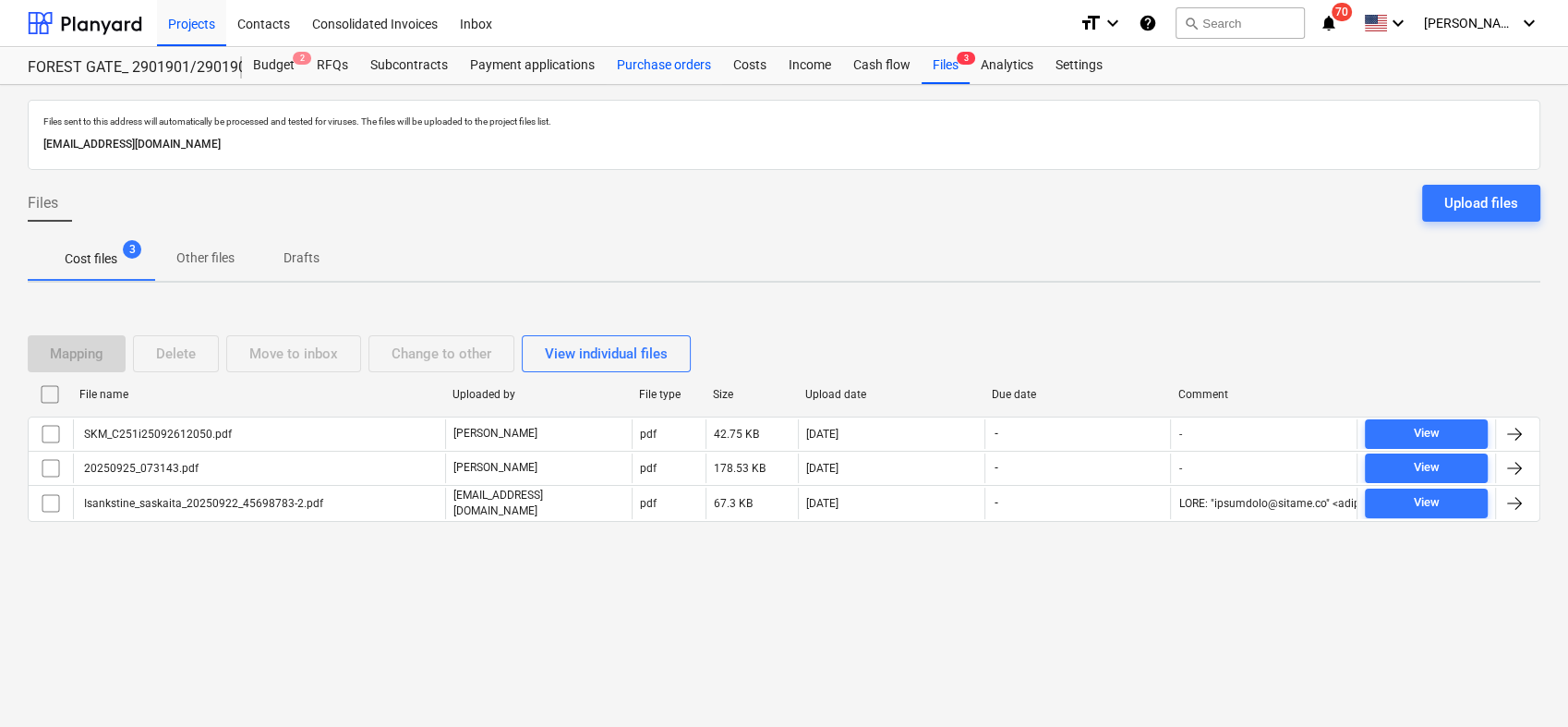
click at [616, 63] on div "Purchase orders" at bounding box center [664, 65] width 116 height 36
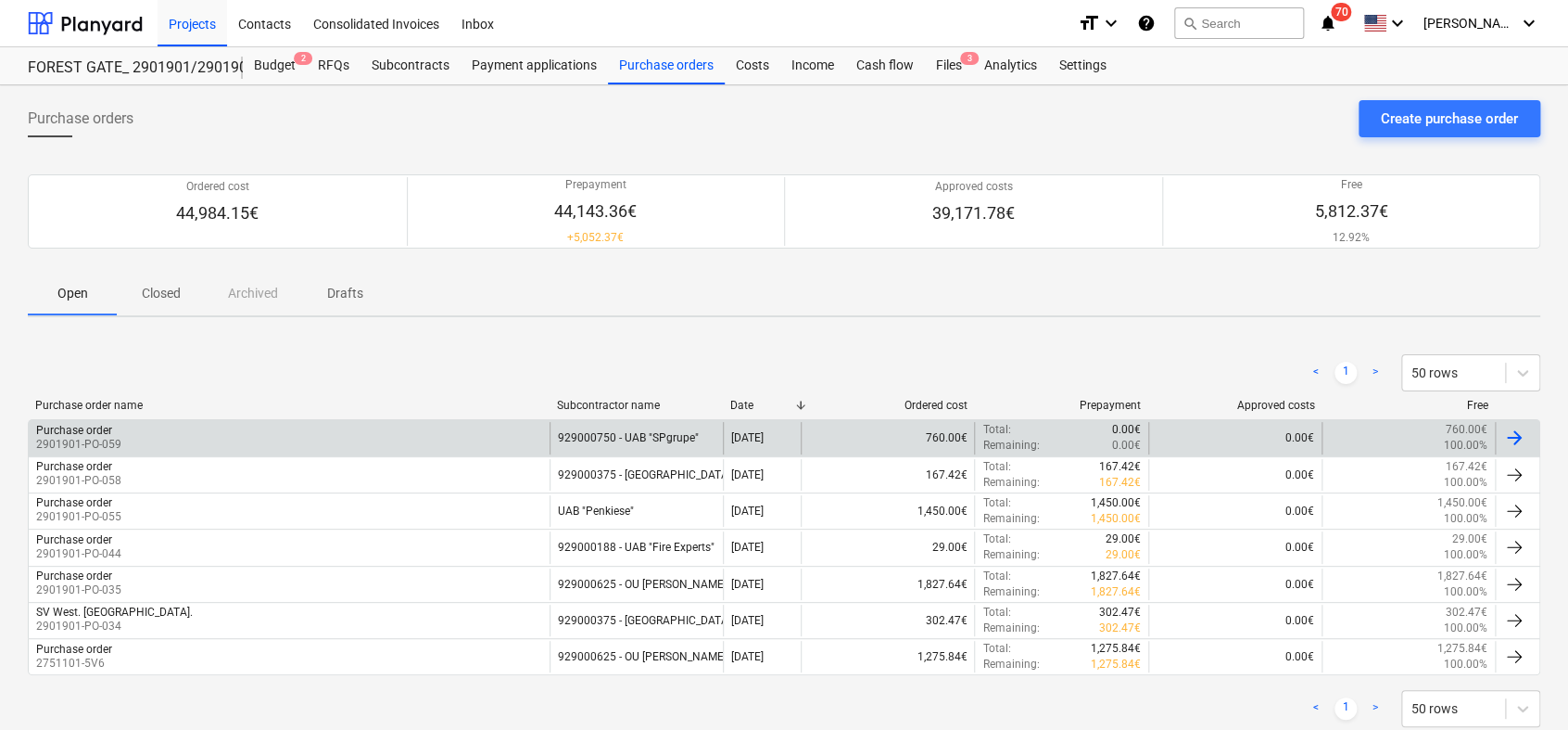
click at [1523, 445] on div at bounding box center [1513, 437] width 22 height 22
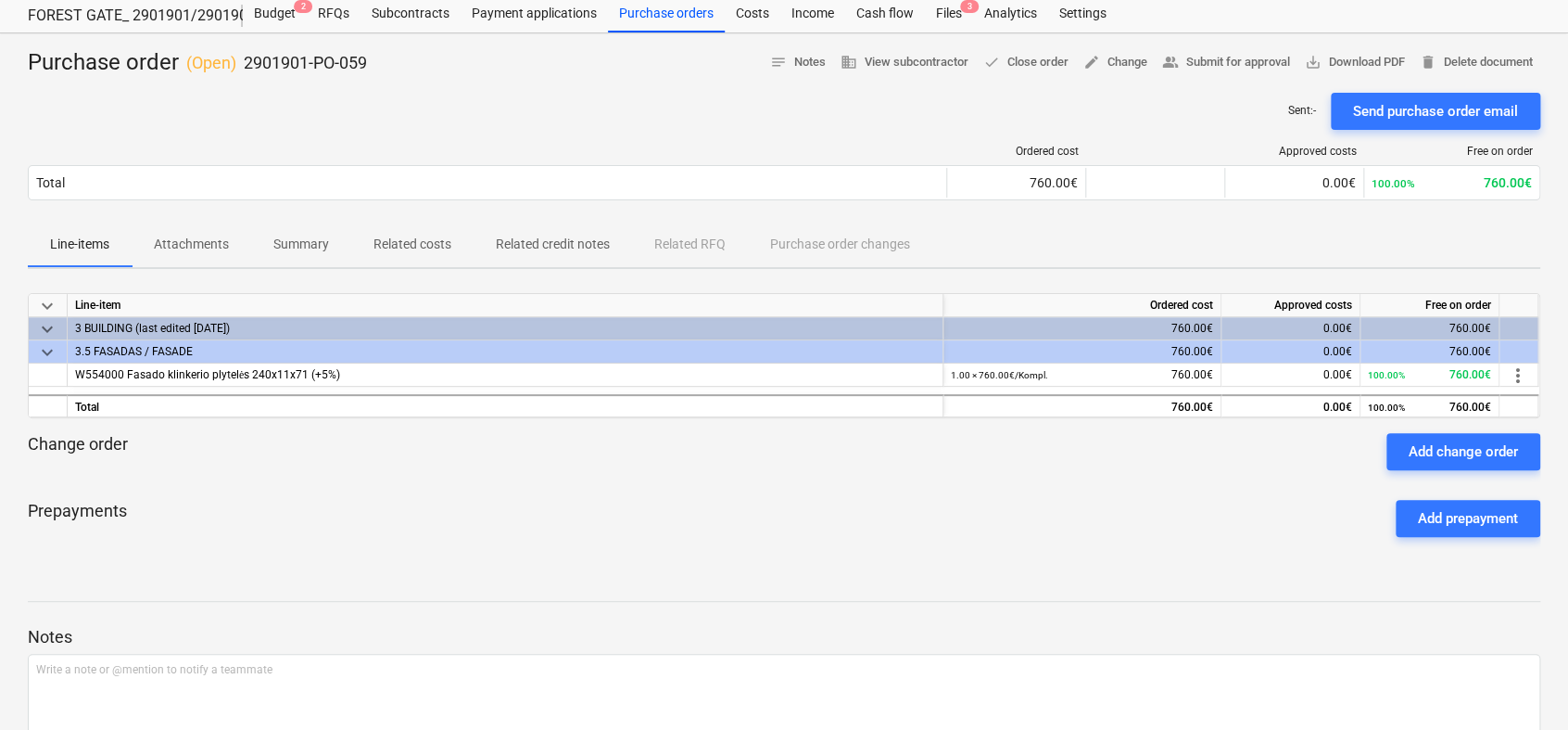
scroll to position [54, 0]
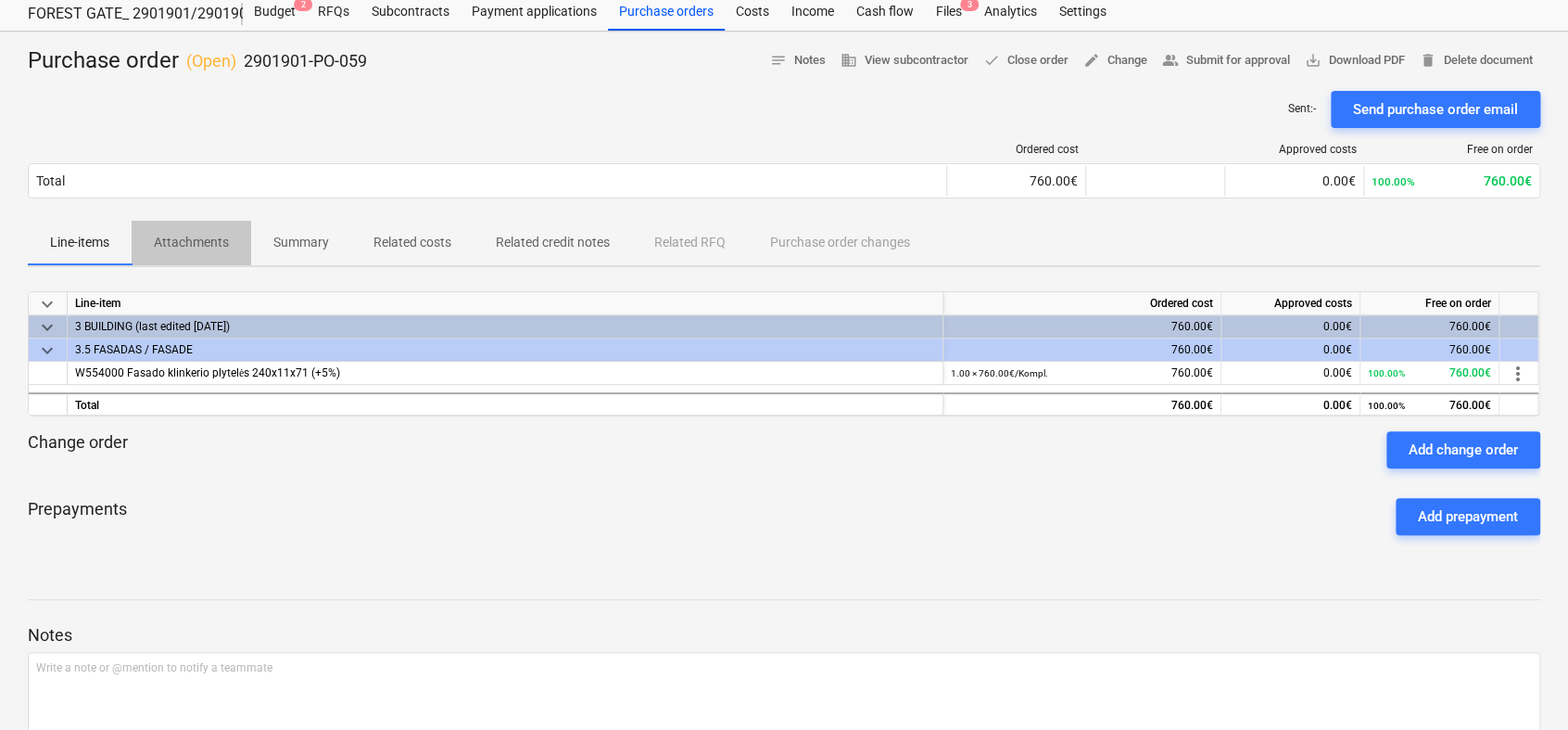
click at [194, 236] on p "Attachments" at bounding box center [192, 242] width 75 height 19
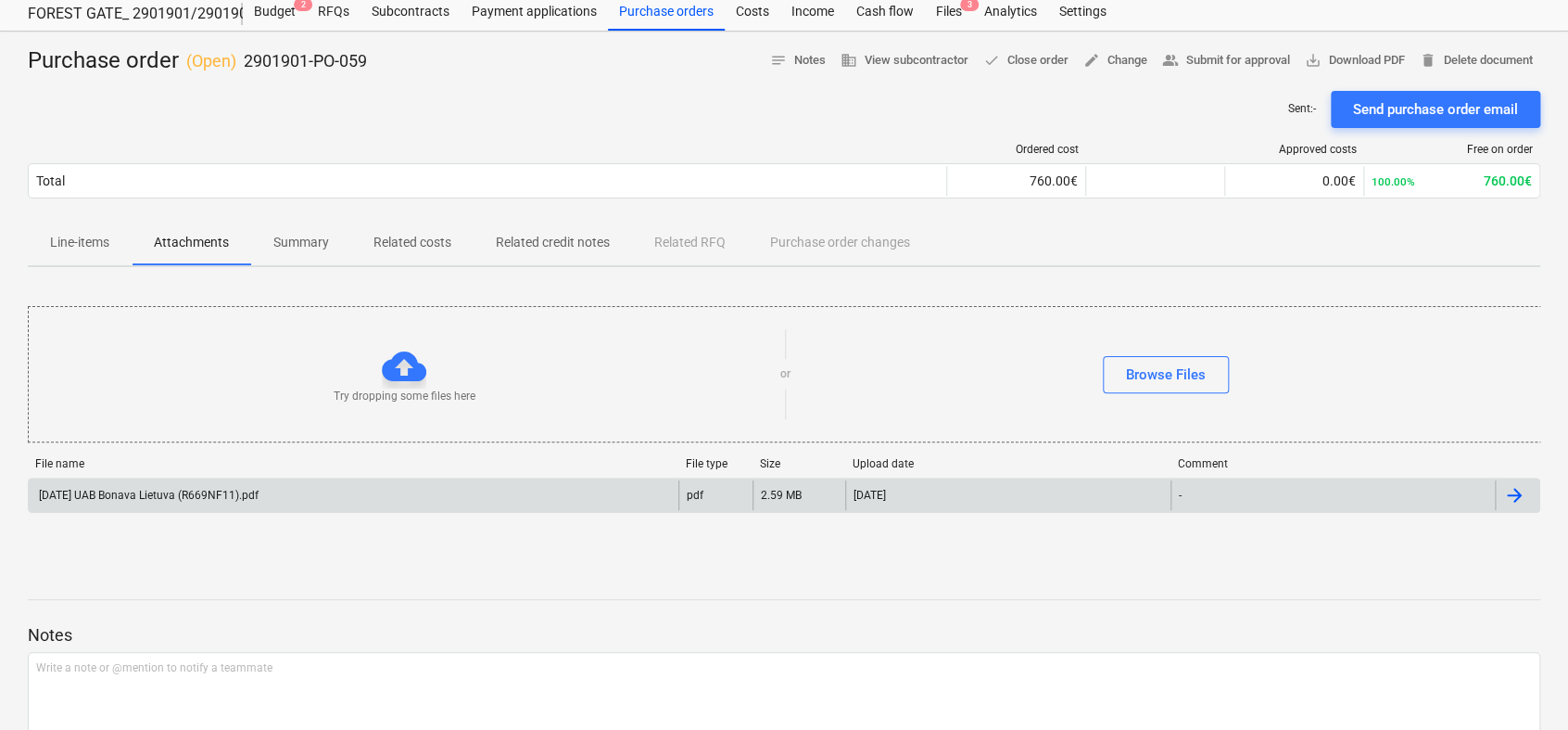
click at [327, 501] on div "[DATE] UAB Bonava Lietuva (R669NF11).pdf" at bounding box center [354, 495] width 650 height 30
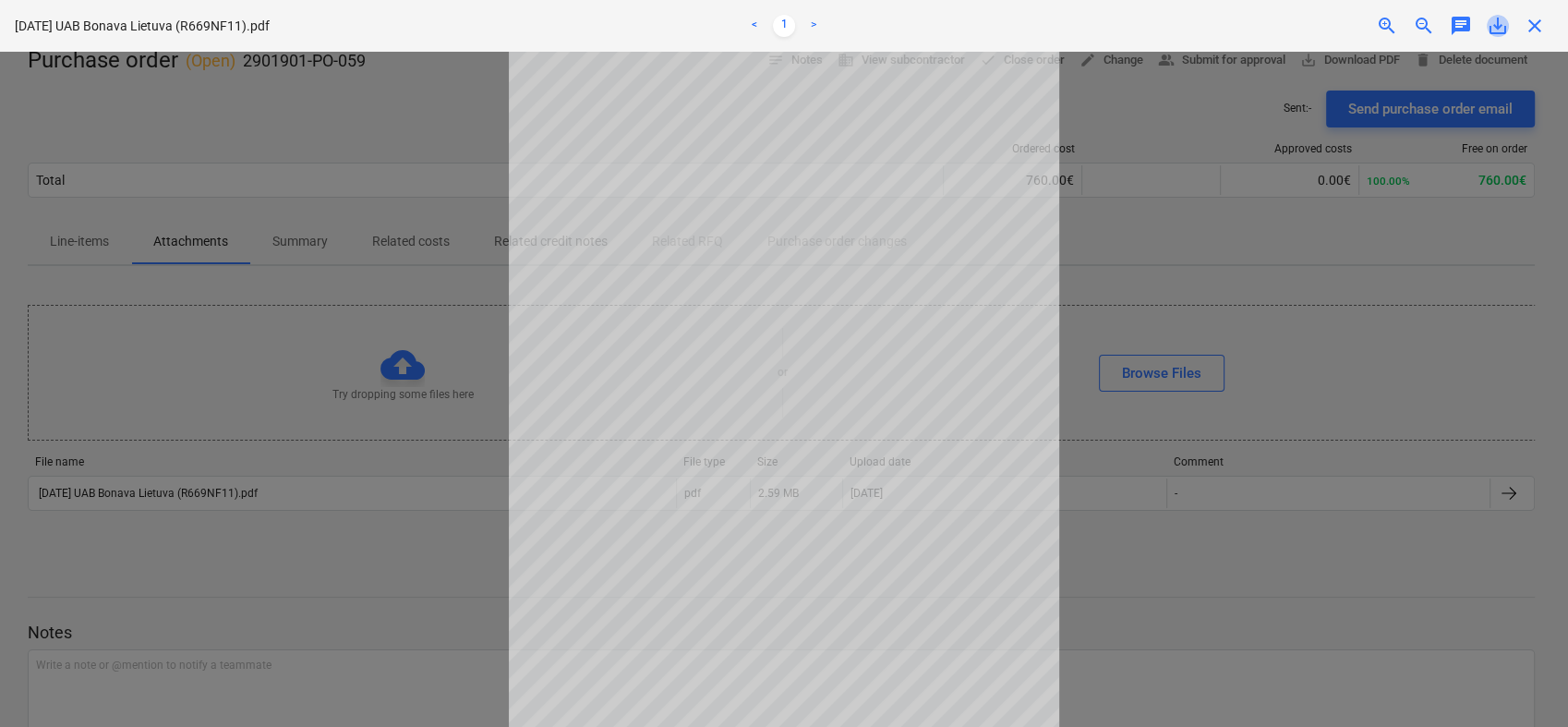
click at [1505, 34] on span "save_alt" at bounding box center [1498, 25] width 22 height 22
click at [1349, 264] on div at bounding box center [784, 389] width 1568 height 675
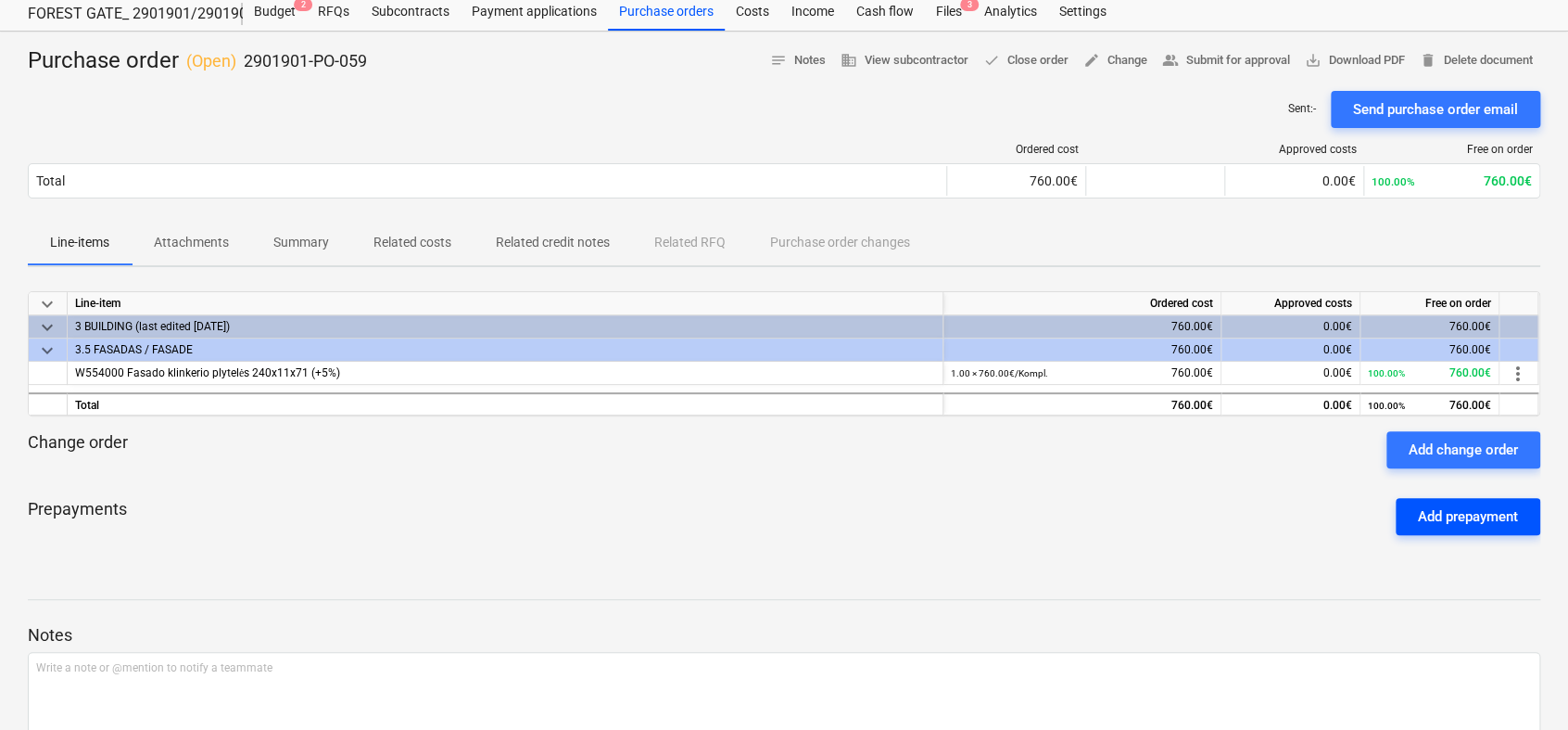
click at [1459, 513] on div "Add prepayment" at bounding box center [1468, 516] width 100 height 24
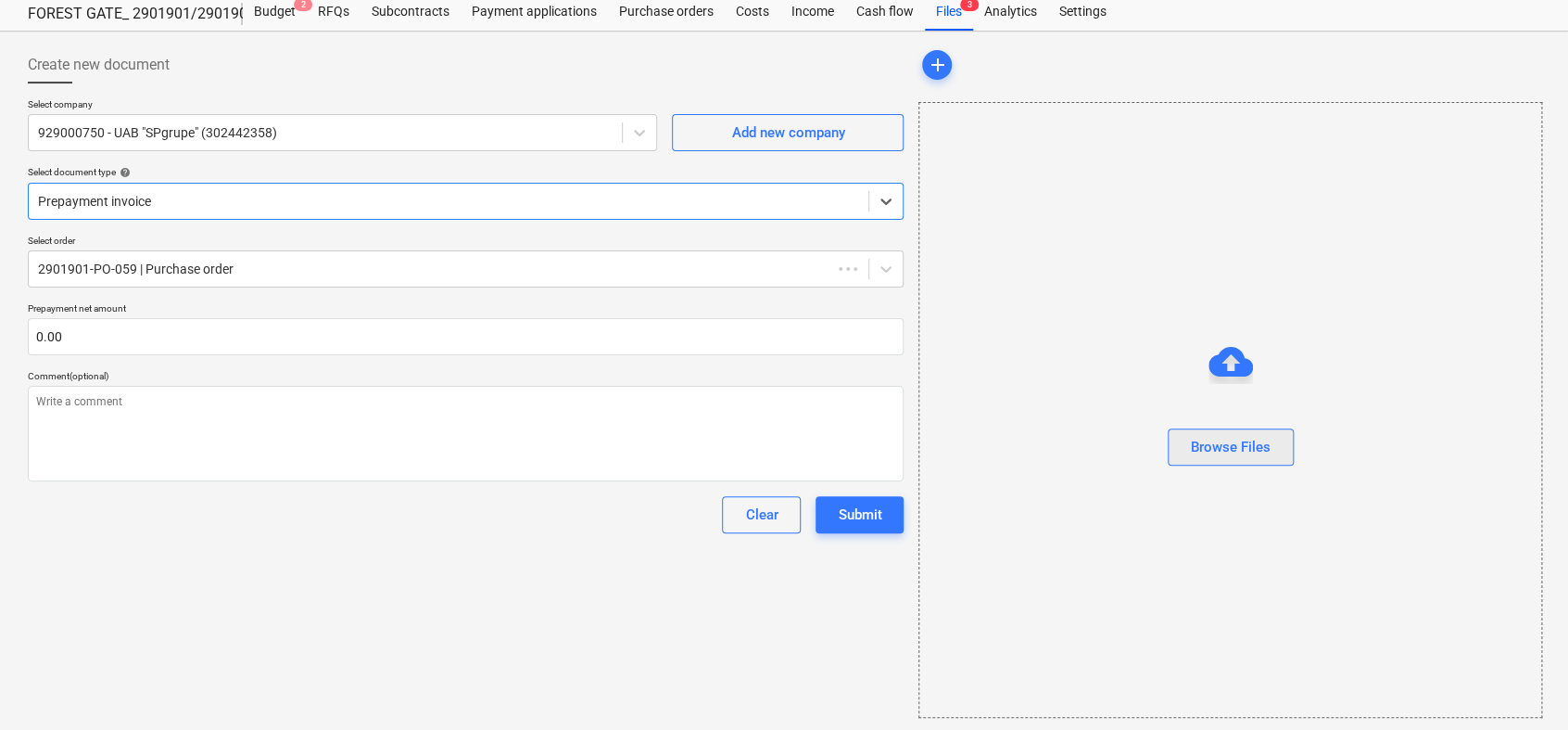
click at [1260, 441] on div "Browse Files" at bounding box center [1230, 446] width 80 height 24
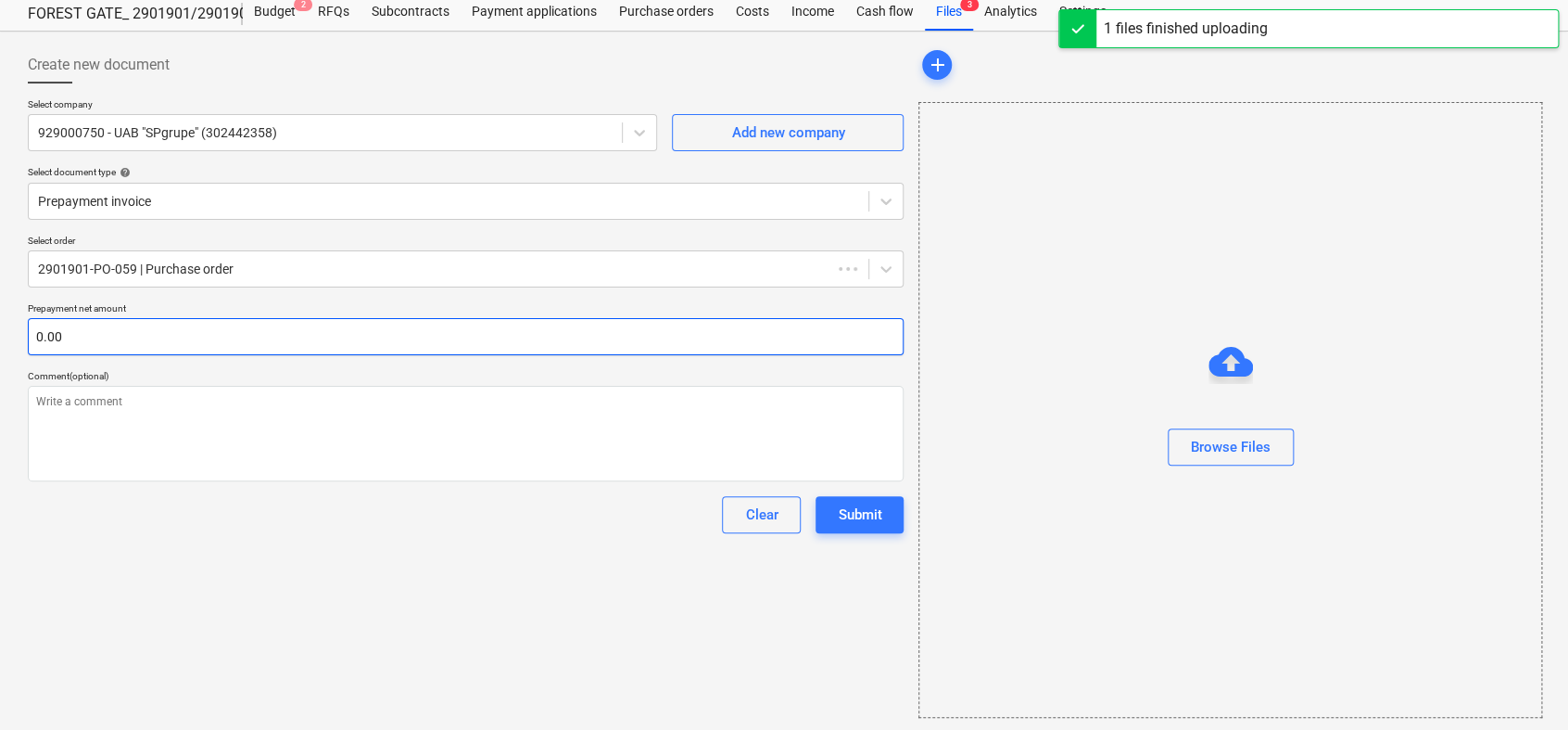
type textarea "x"
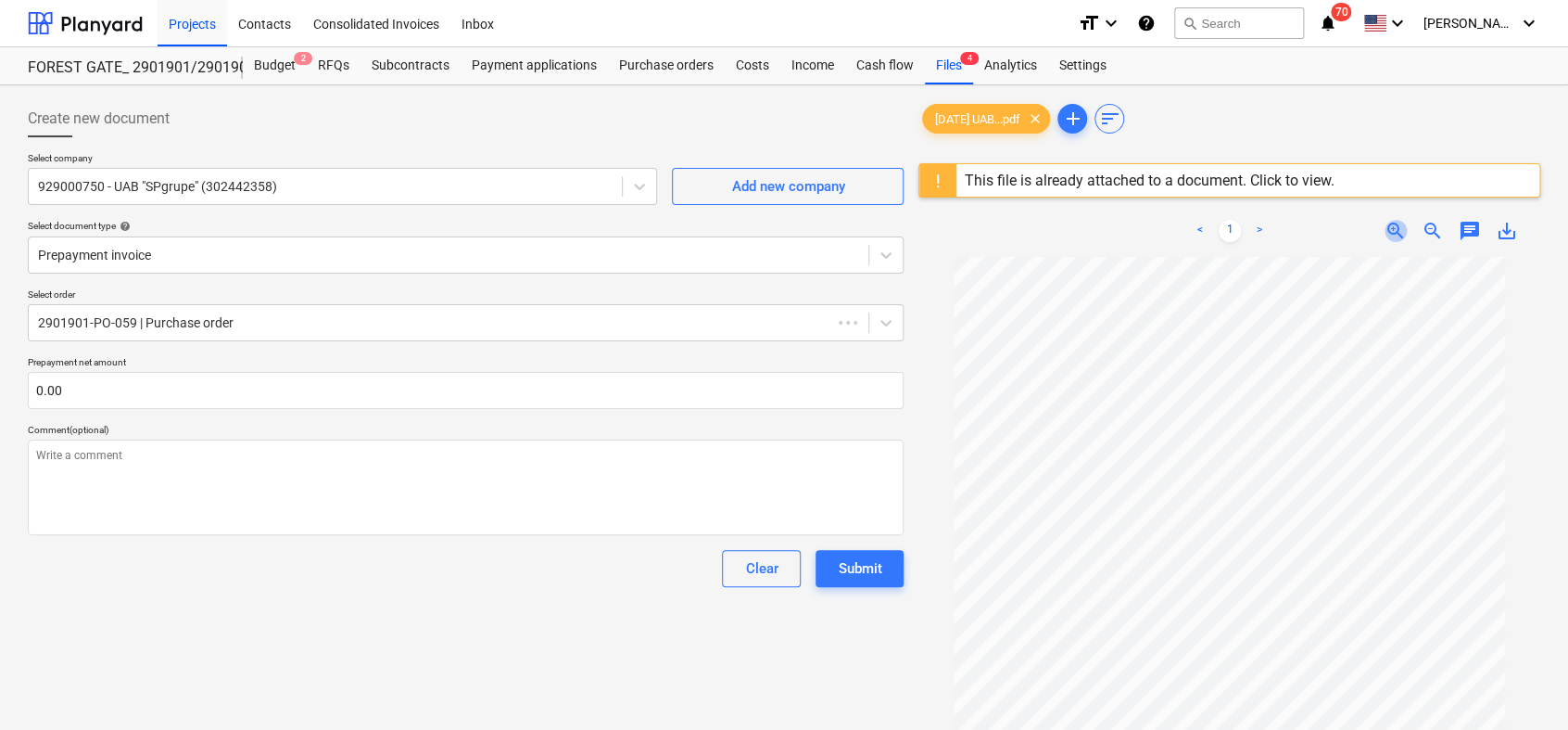
click at [1395, 228] on span "zoom_in" at bounding box center [1395, 230] width 22 height 22
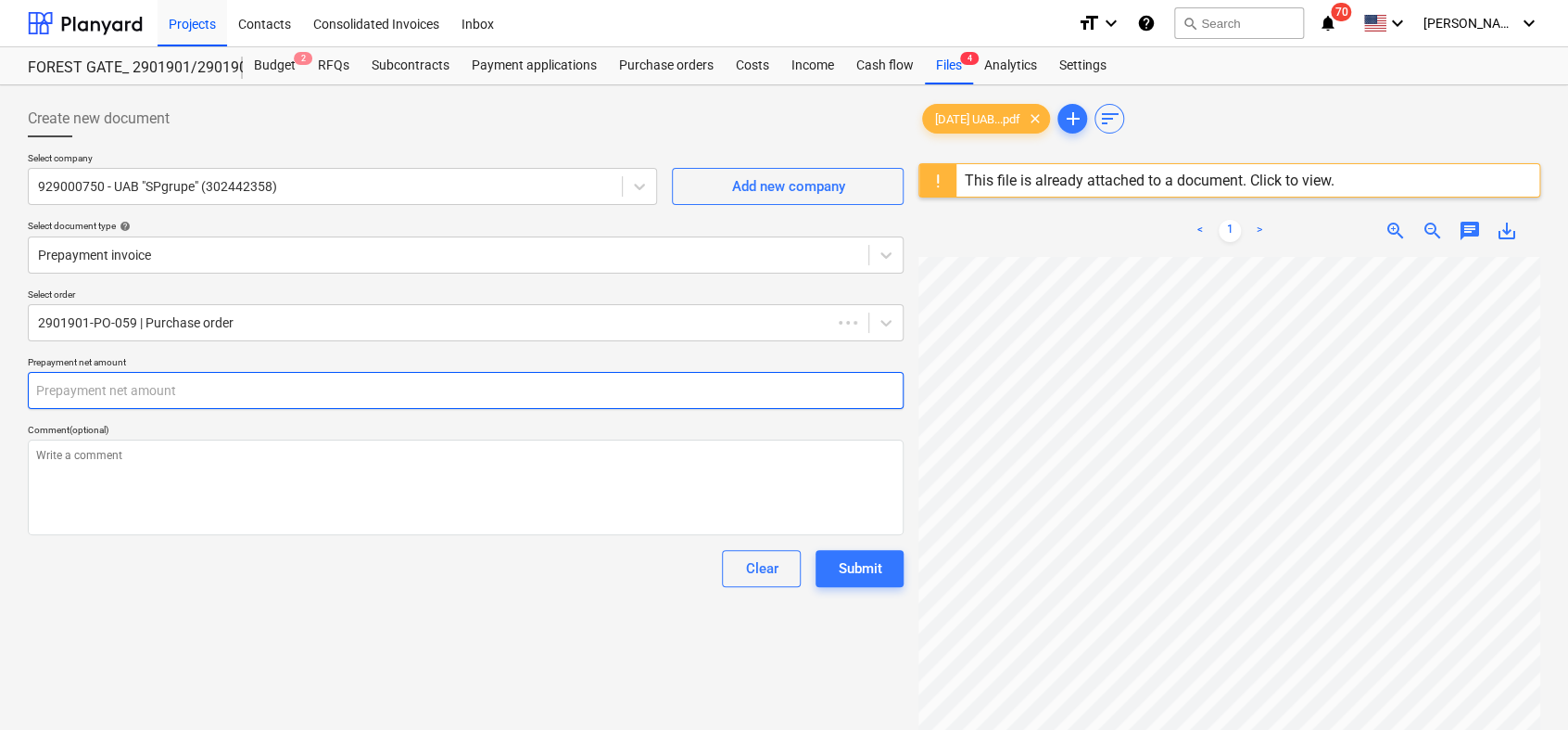
click at [273, 394] on input "text" at bounding box center [465, 390] width 875 height 37
type textarea "x"
type input "ų"
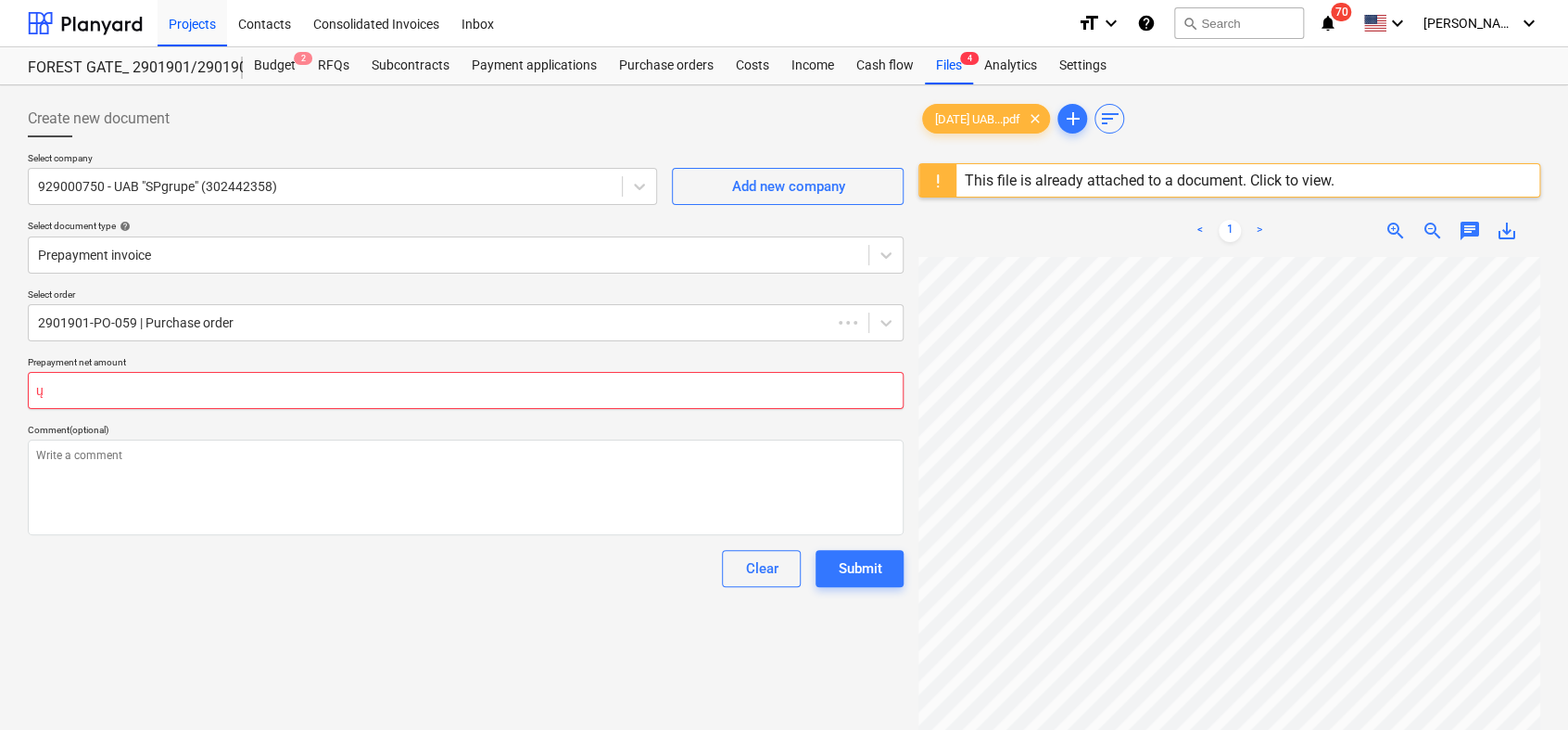
type textarea "x"
type input "ųš"
type textarea "x"
type input "ųš0"
type textarea "x"
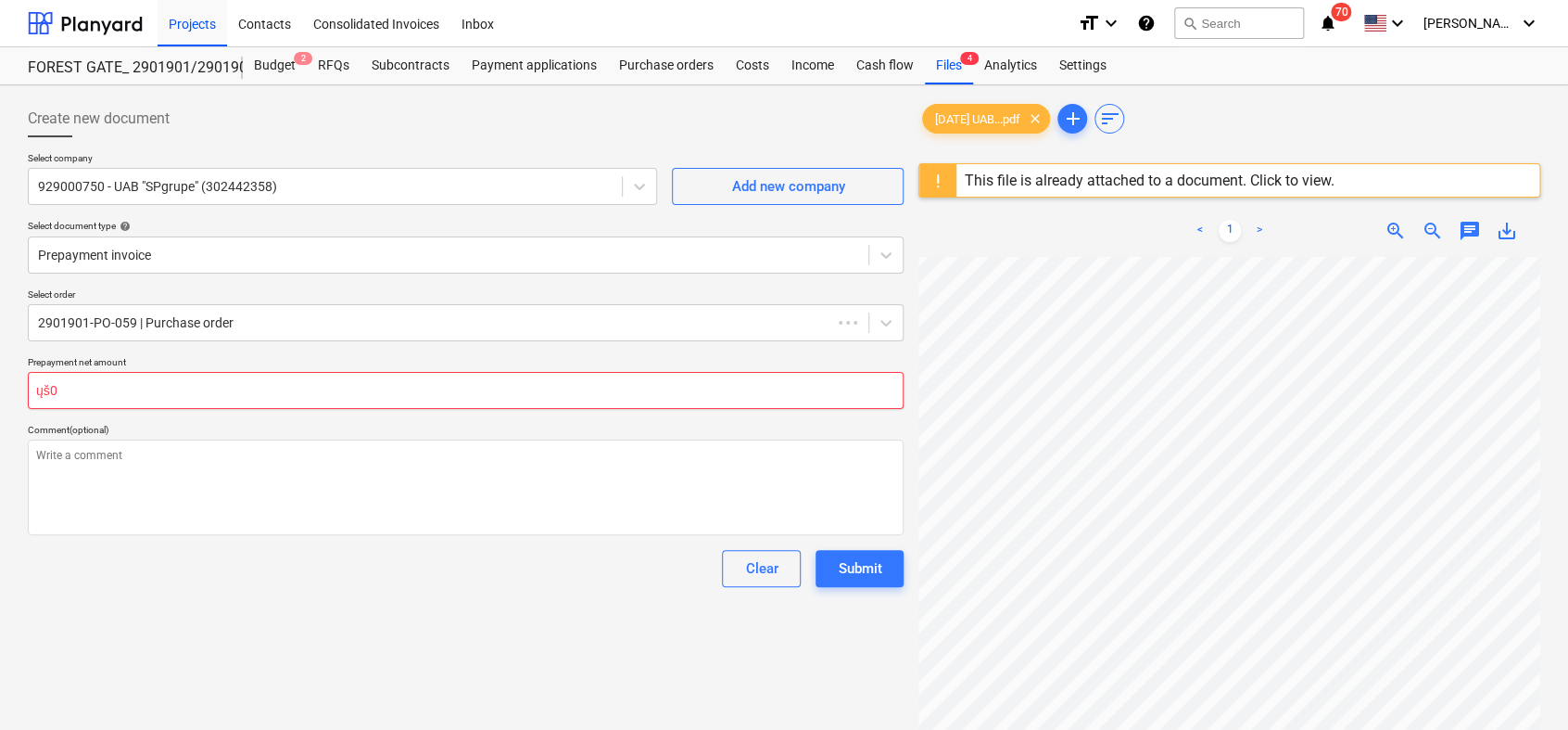
type input "ųš"
type textarea "x"
type input "ų"
type textarea "x"
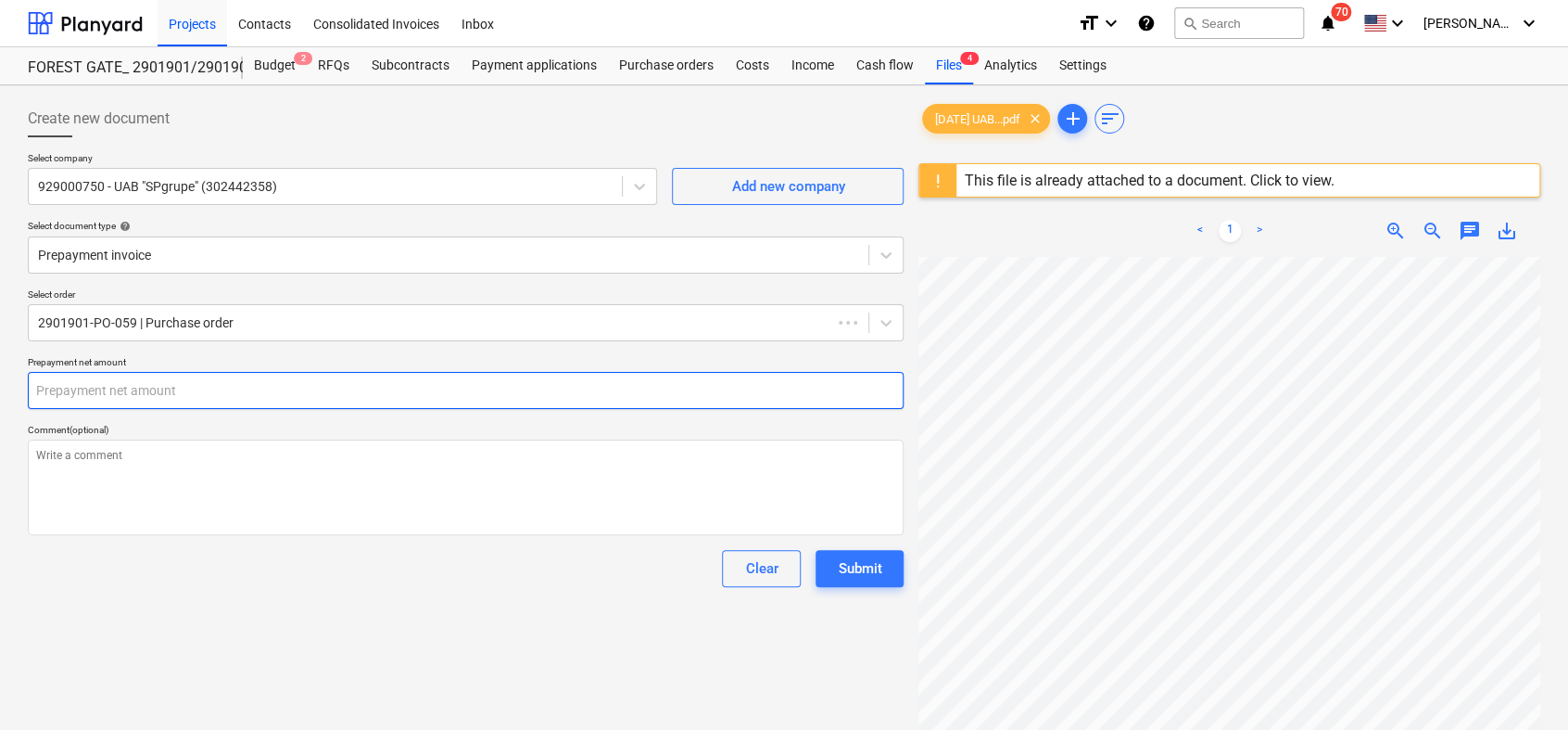
type textarea "x"
type input "7"
type textarea "x"
type input "76"
type textarea "x"
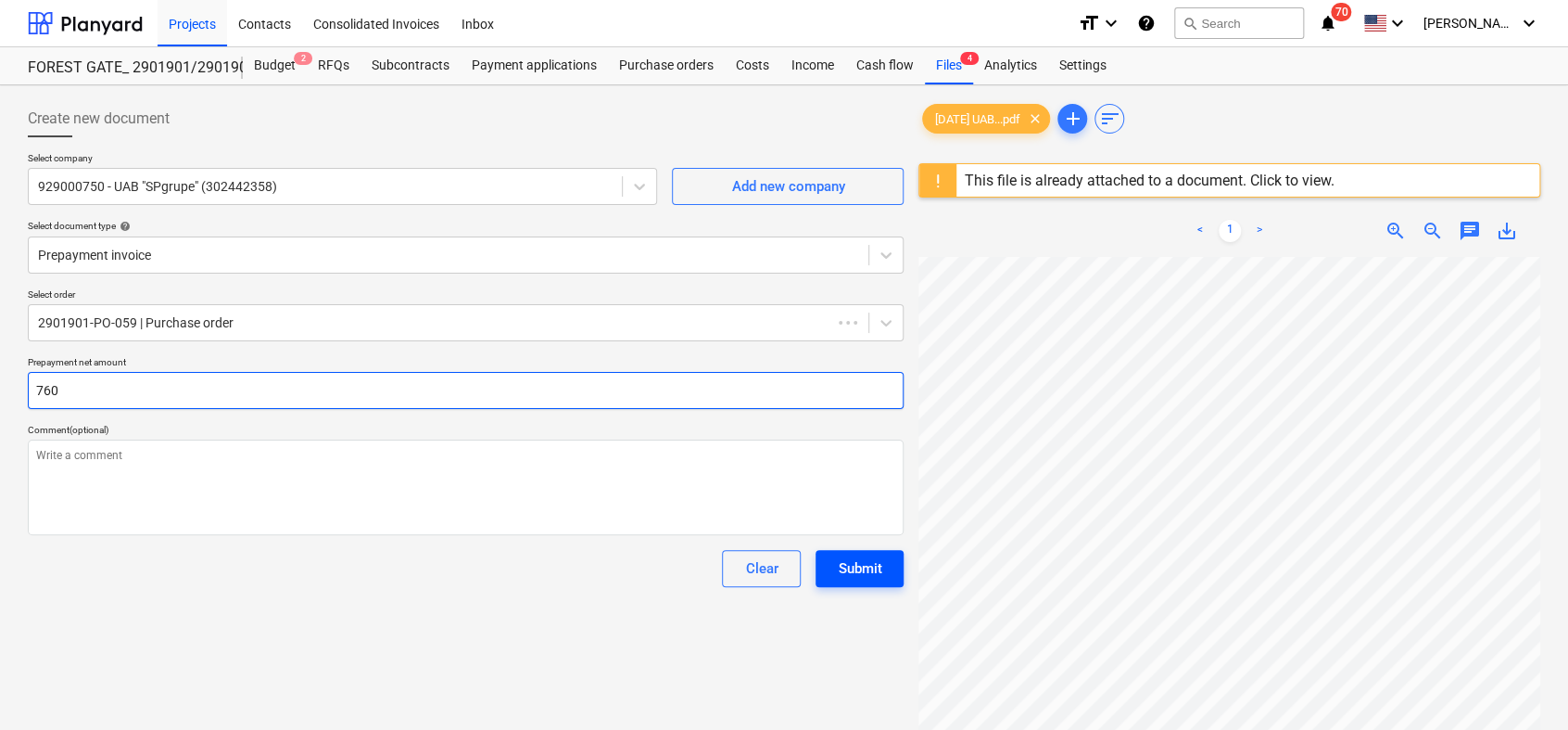
type input "760"
type textarea "x"
type input "760.00"
click at [861, 563] on div "Submit" at bounding box center [859, 568] width 43 height 24
type textarea "x"
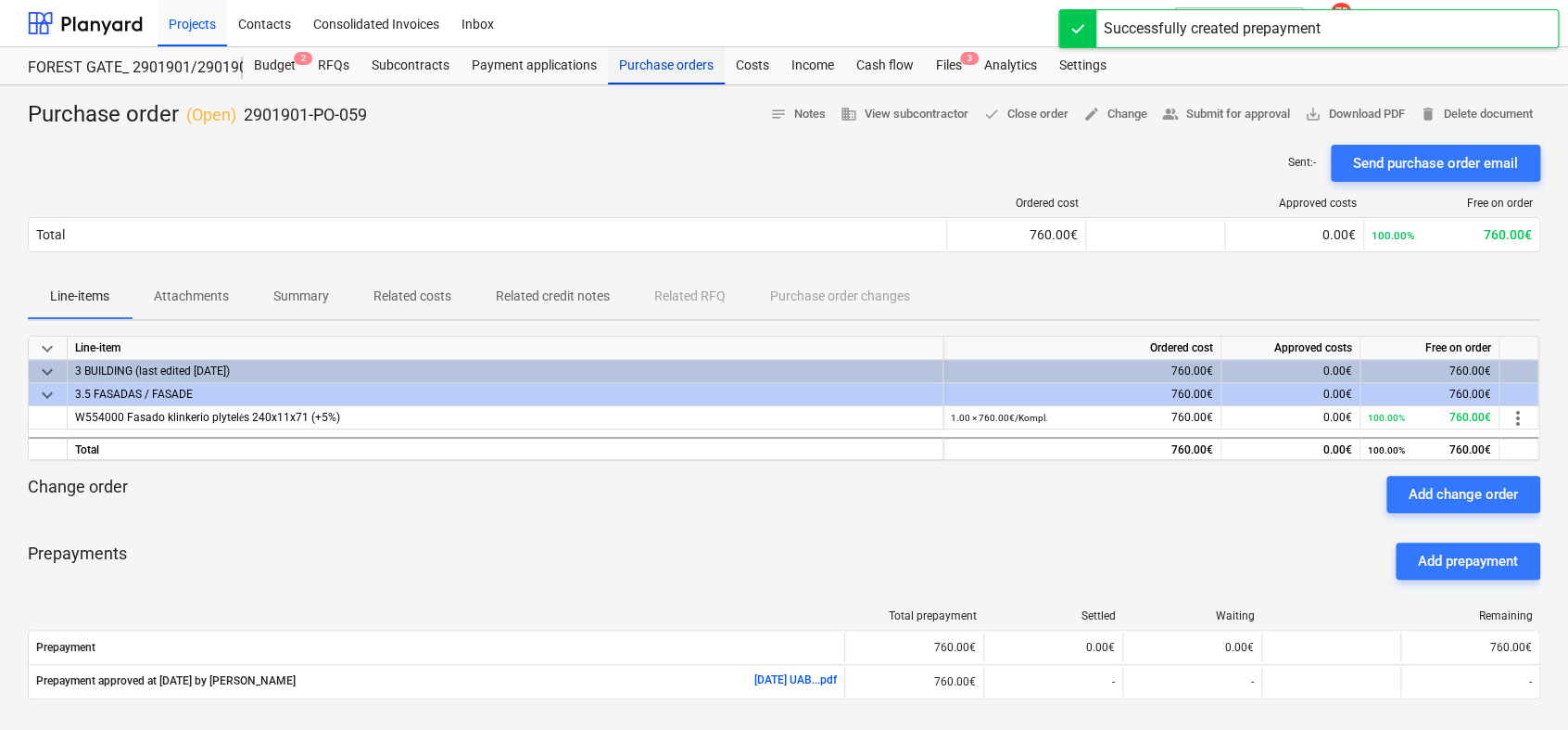
click at [629, 60] on div "Purchase orders" at bounding box center [666, 66] width 117 height 37
